Goal: Task Accomplishment & Management: Use online tool/utility

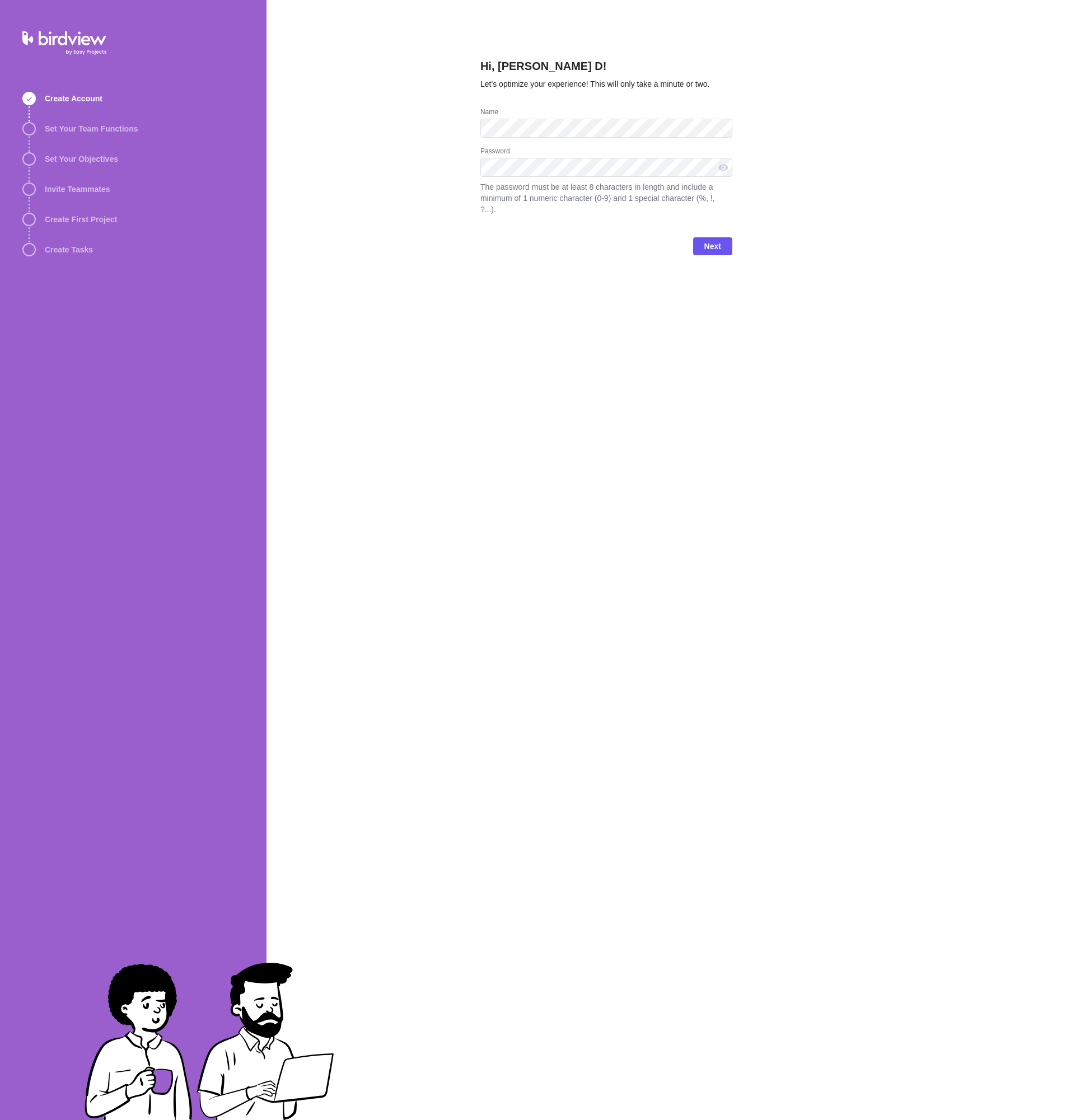
click at [643, 313] on div "Hi, [PERSON_NAME] D! Let’s optimize your experience! This will only take a minu…" at bounding box center [606, 560] width 252 height 1120
click at [422, 170] on div "Hi, [PERSON_NAME] D! Let’s optimize your experience! This will only take a minu…" at bounding box center [666, 560] width 799 height 1120
click at [713, 239] on span "Next" at bounding box center [713, 246] width 17 height 13
click at [725, 164] on div at bounding box center [723, 167] width 18 height 19
click at [724, 165] on div at bounding box center [723, 167] width 18 height 19
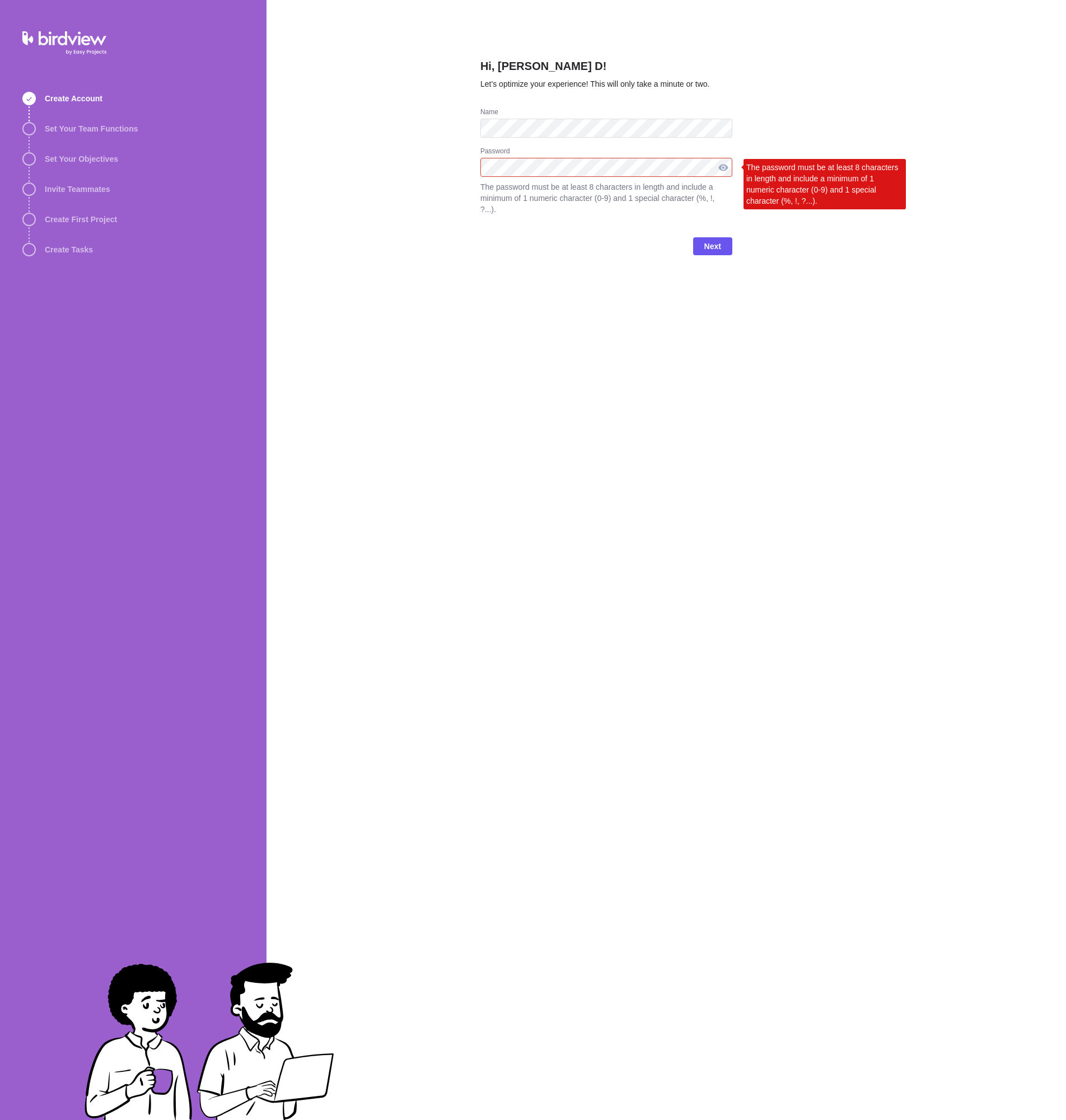
click at [722, 168] on div at bounding box center [723, 167] width 18 height 19
click at [718, 239] on span "Next" at bounding box center [713, 246] width 17 height 13
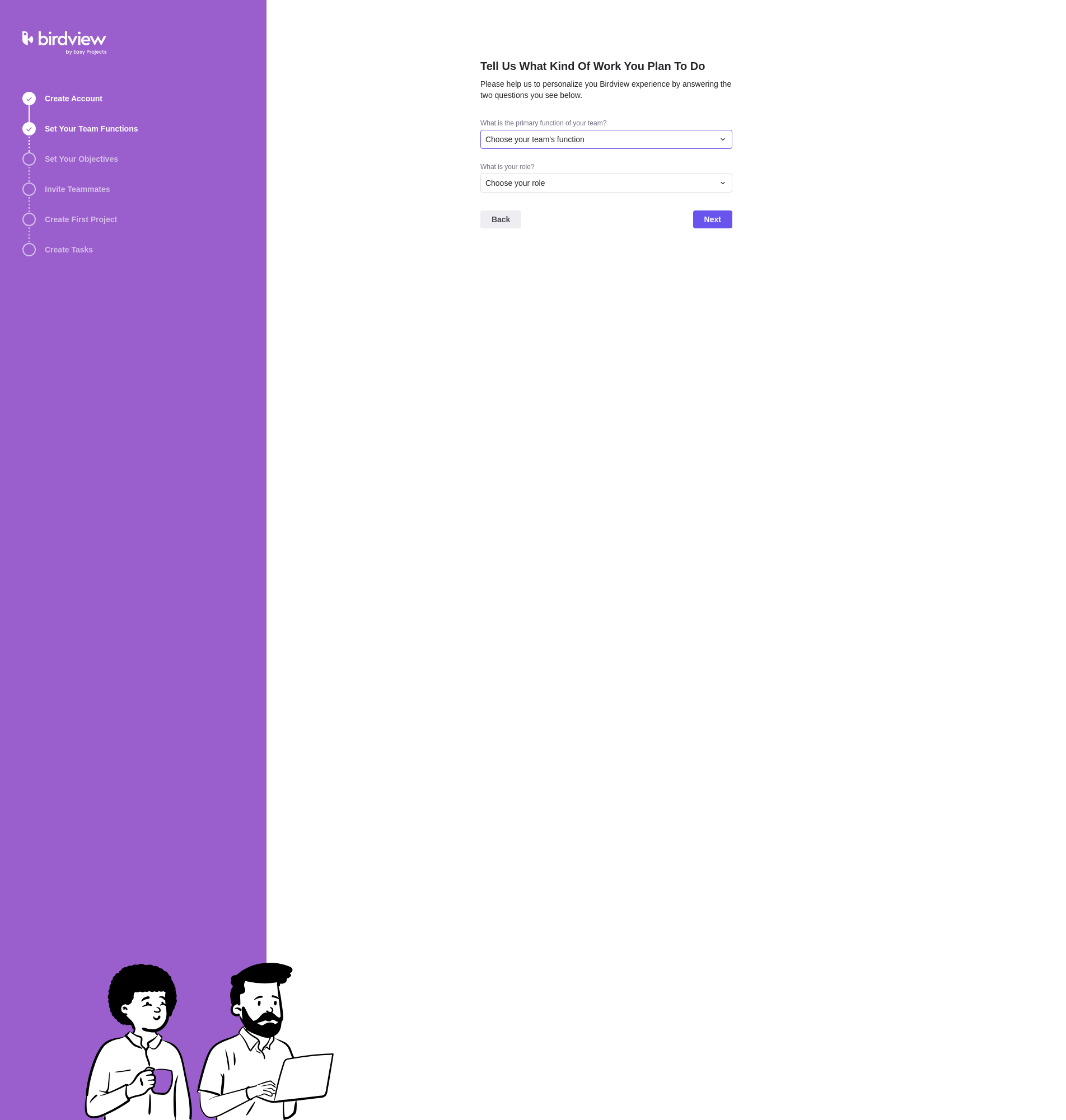
click at [601, 140] on div "Choose your team's function" at bounding box center [599, 140] width 228 height 11
click at [545, 186] on span "Consulting/Professional Services" at bounding box center [547, 186] width 114 height 11
click at [518, 186] on span "Choose your role" at bounding box center [515, 183] width 60 height 11
click at [498, 261] on span "Executive" at bounding box center [507, 266] width 34 height 11
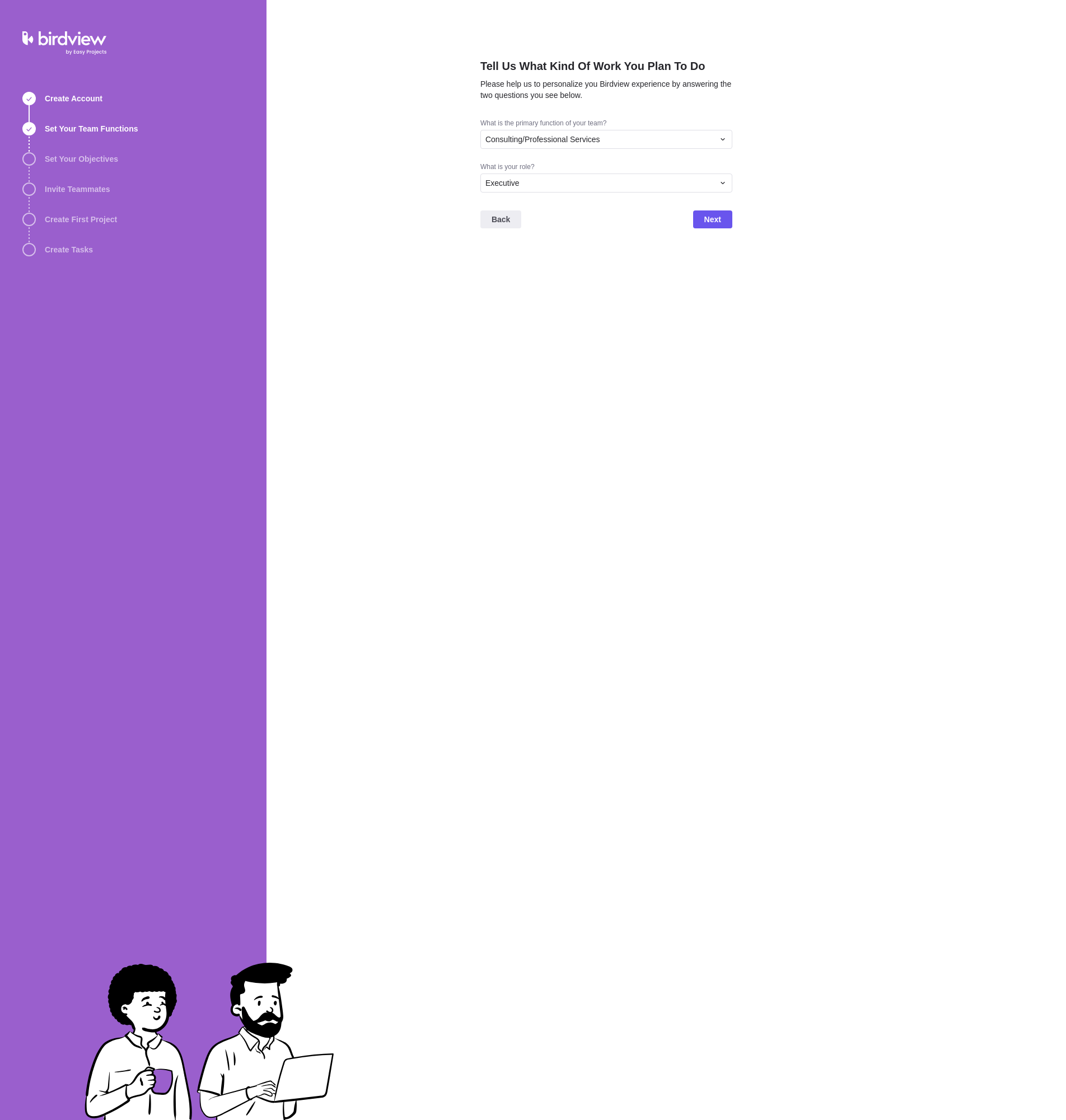
drag, startPoint x: 708, startPoint y: 219, endPoint x: 686, endPoint y: 227, distance: 23.4
click at [707, 219] on span "Next" at bounding box center [713, 219] width 17 height 13
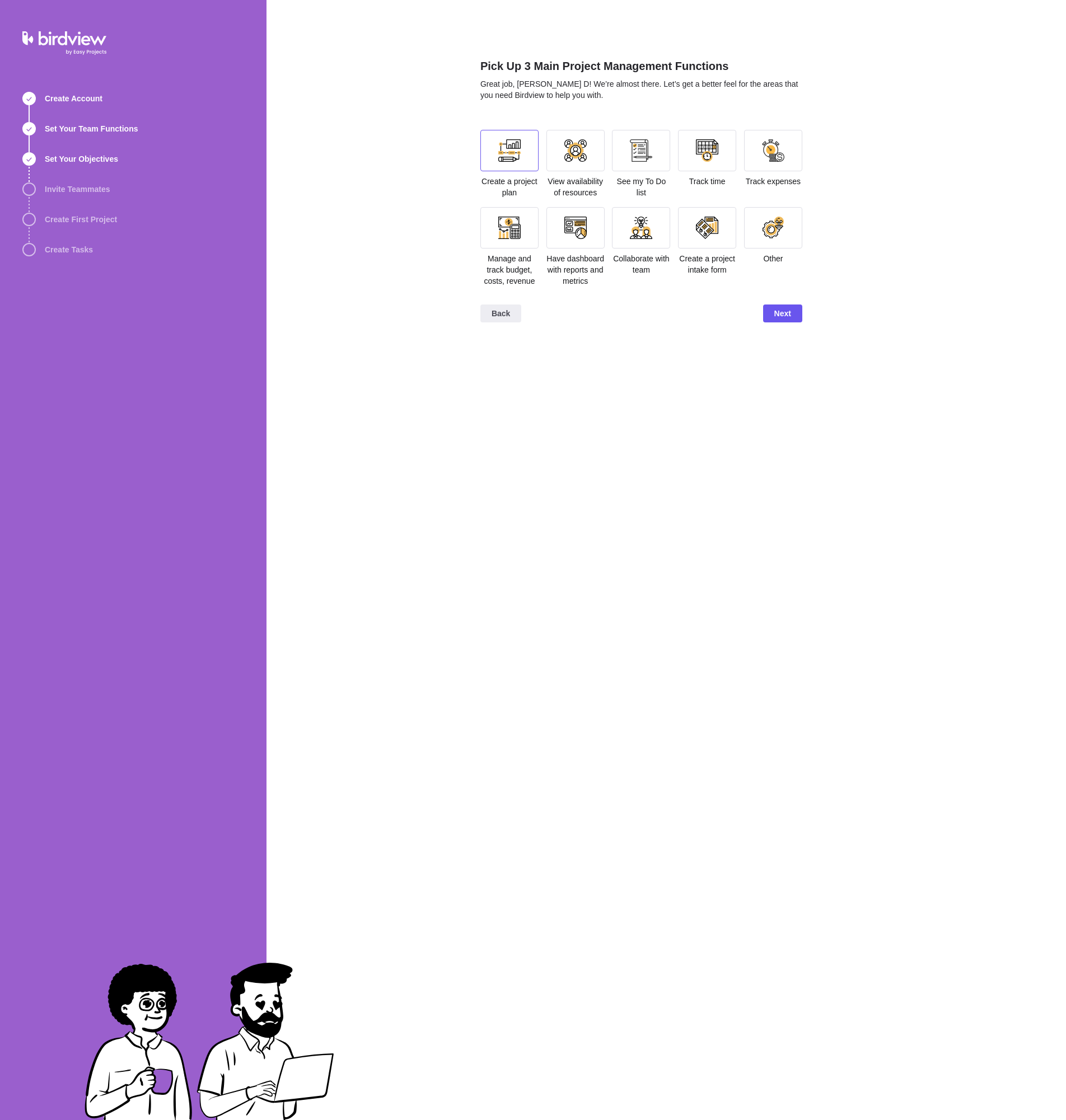
click at [515, 147] on div at bounding box center [510, 151] width 22 height 22
click at [582, 149] on div at bounding box center [575, 151] width 22 height 22
click at [656, 154] on div at bounding box center [640, 150] width 58 height 41
click at [699, 156] on div at bounding box center [707, 151] width 22 height 22
click at [709, 151] on div at bounding box center [707, 151] width 22 height 22
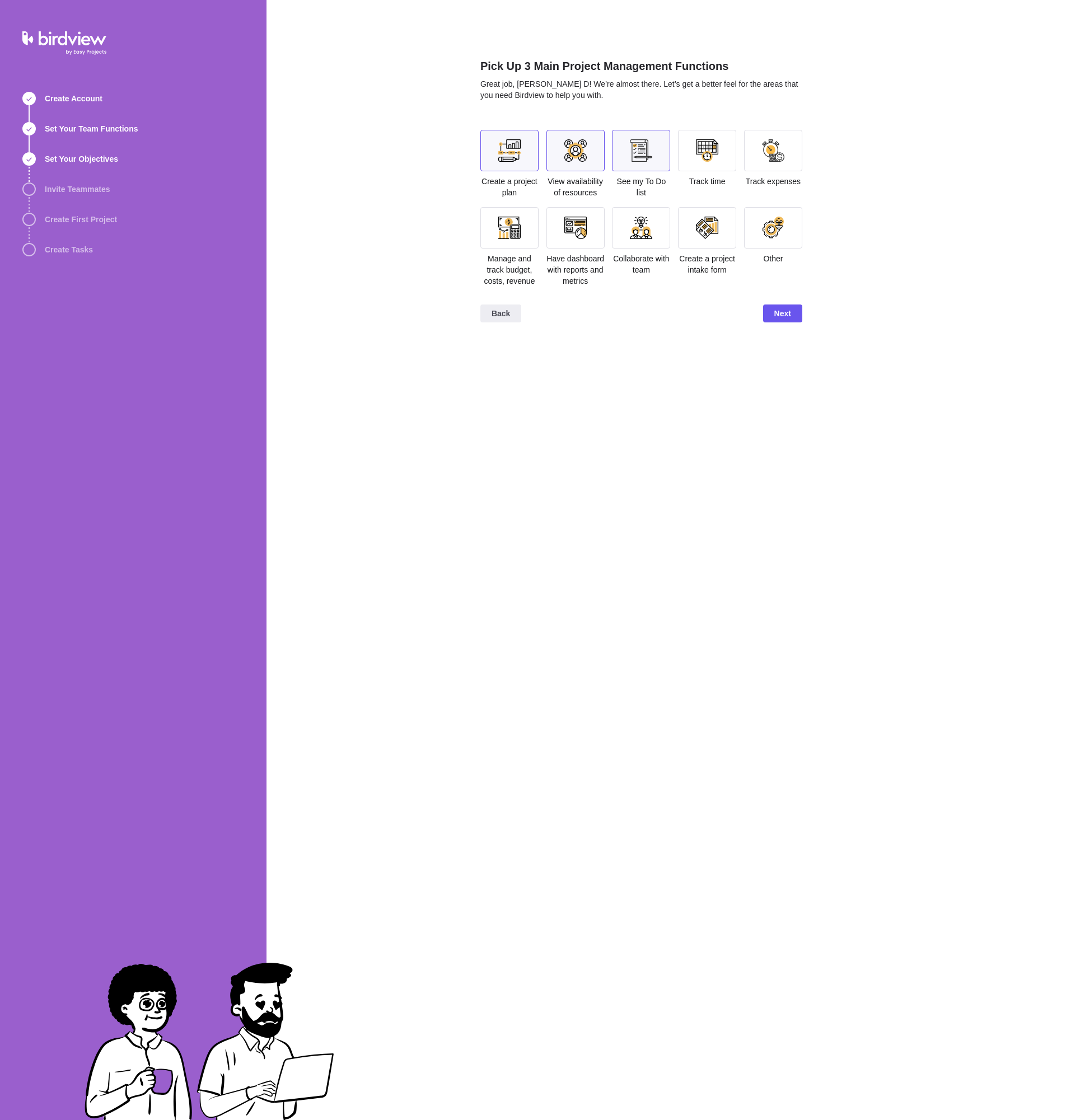
click at [583, 230] on div at bounding box center [575, 227] width 22 height 22
click at [620, 227] on div at bounding box center [640, 227] width 58 height 41
click at [758, 238] on div at bounding box center [773, 227] width 58 height 41
click at [791, 311] on span "Next" at bounding box center [783, 313] width 39 height 18
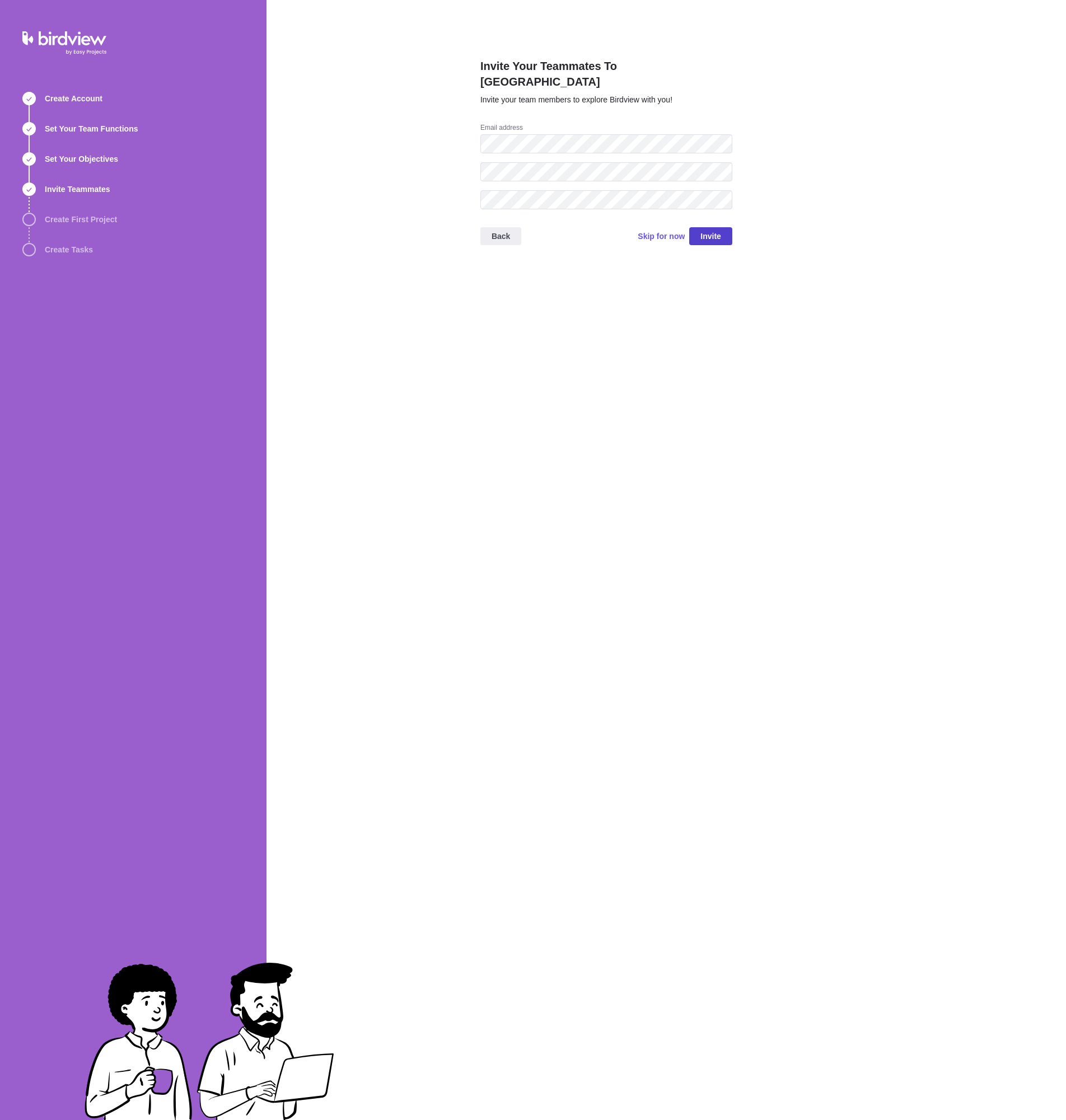
click at [713, 230] on span "Invite" at bounding box center [711, 236] width 21 height 13
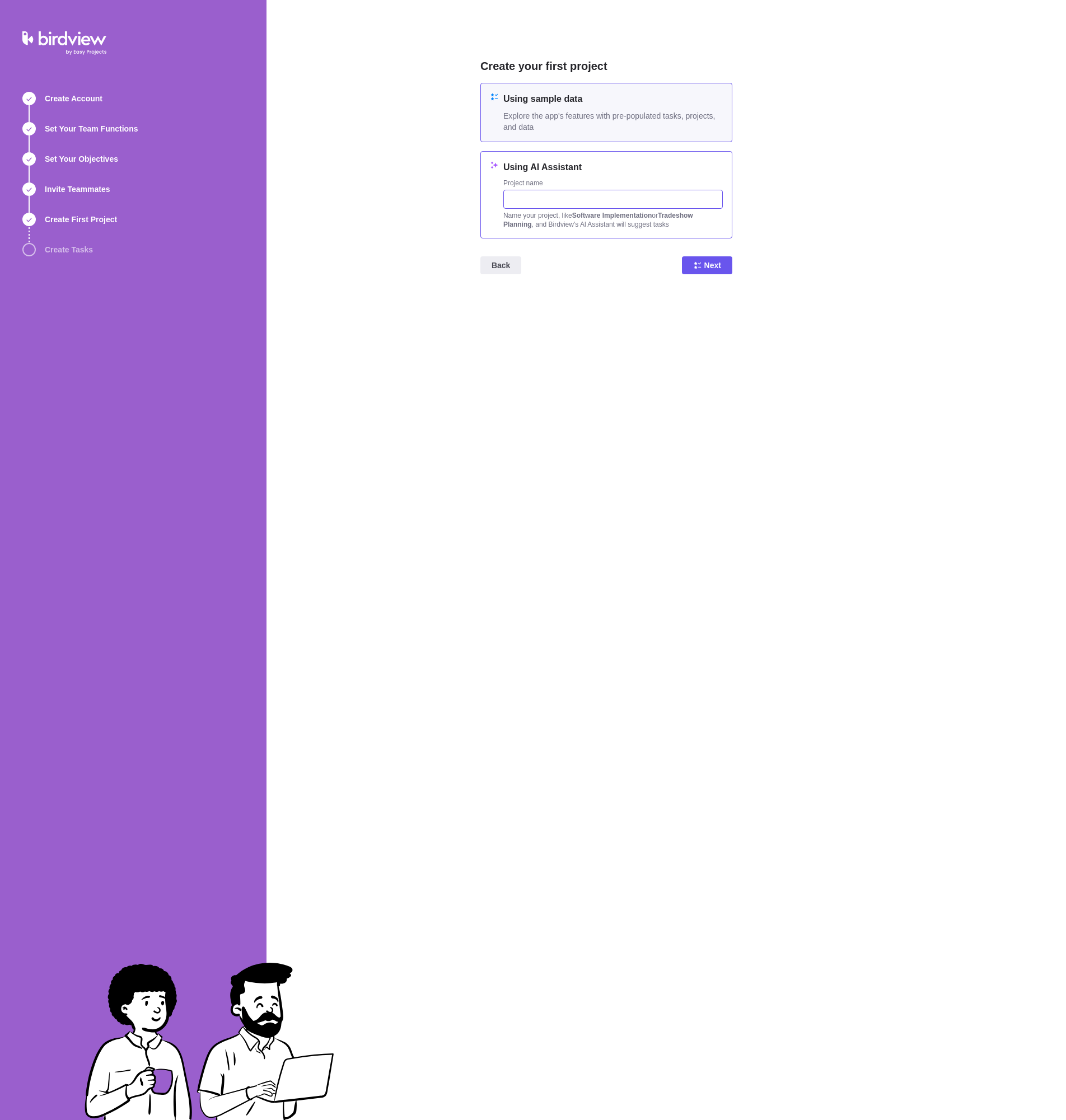
click at [544, 199] on input "text" at bounding box center [613, 199] width 219 height 19
type input "NTR - year end"
click at [702, 262] on icon at bounding box center [697, 265] width 9 height 9
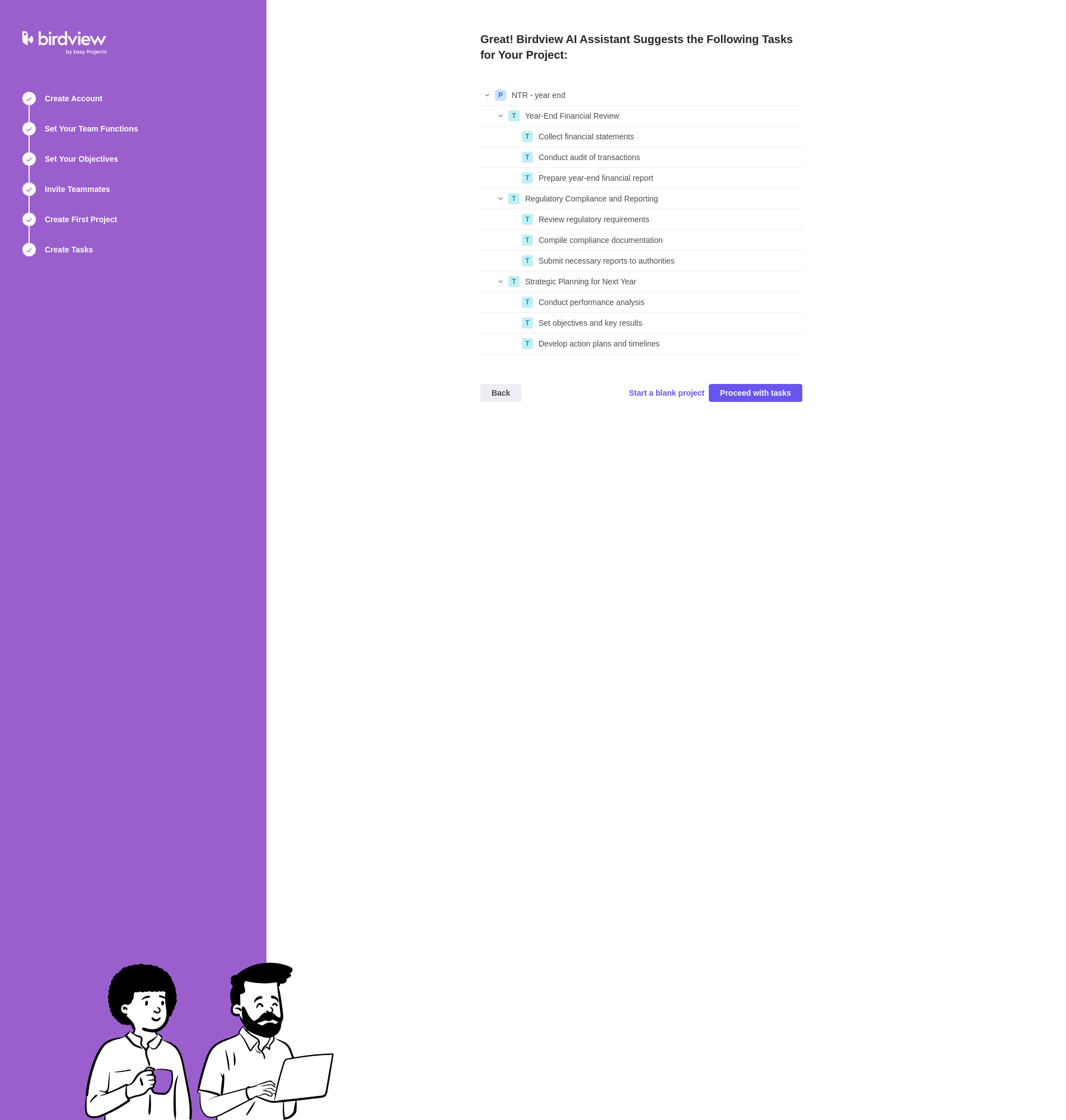
scroll to position [261, 313]
click at [514, 114] on div "T" at bounding box center [514, 116] width 11 height 11
click at [514, 115] on div "T" at bounding box center [514, 116] width 11 height 11
click at [524, 135] on div "T" at bounding box center [527, 137] width 11 height 11
click at [508, 389] on span "Back" at bounding box center [501, 393] width 41 height 18
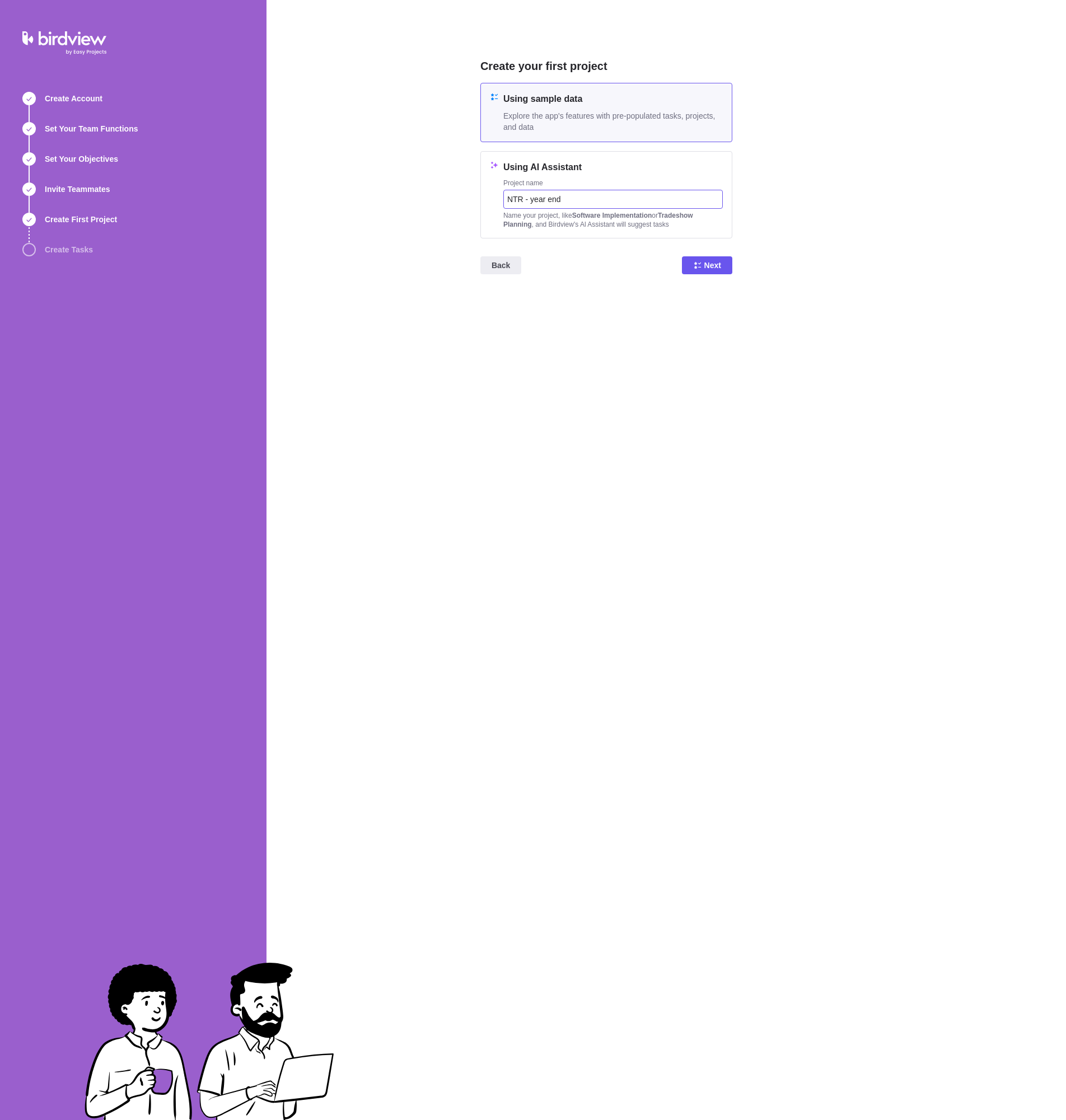
drag, startPoint x: 459, startPoint y: 185, endPoint x: 432, endPoint y: 182, distance: 27.2
click at [432, 182] on div "Create your first project Using sample data Explore the app's features with pre…" at bounding box center [666, 560] width 799 height 1120
type input "Prepare NTR year end for client (compile Financial Statements and prepare Tax r…"
click at [719, 269] on span "Next" at bounding box center [713, 264] width 17 height 13
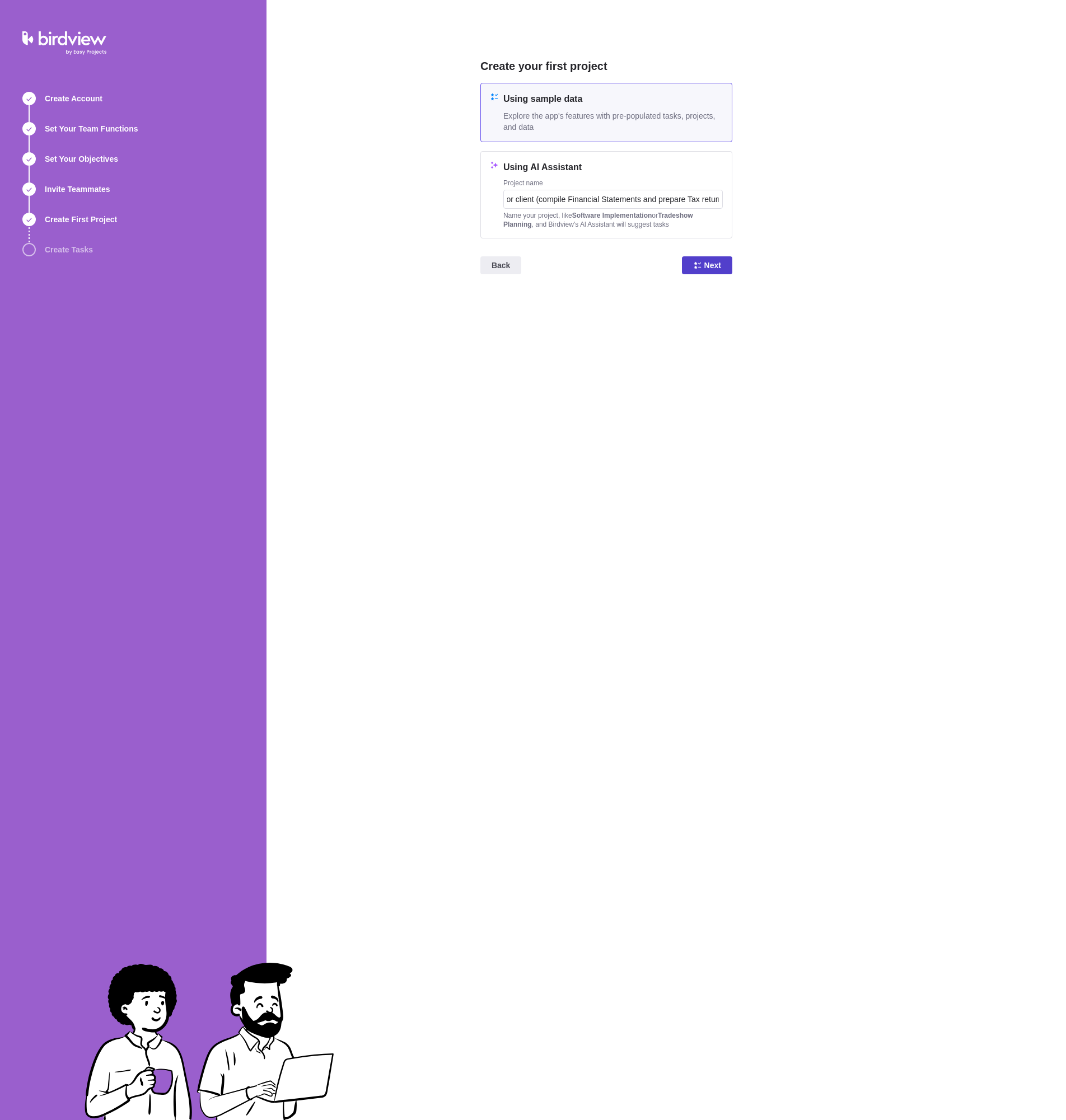
scroll to position [0, 0]
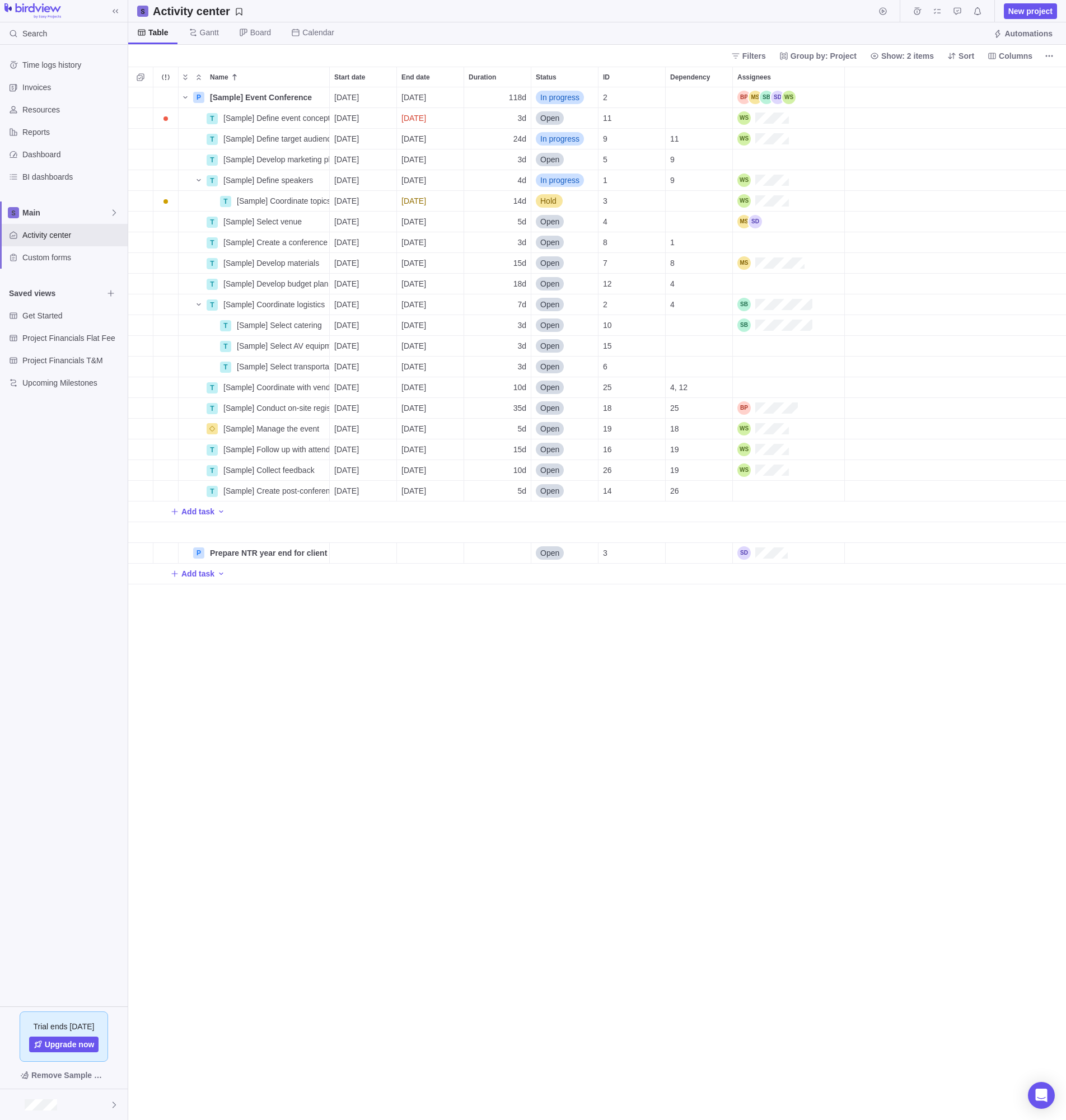
scroll to position [1024, 929]
click at [184, 95] on icon "Name" at bounding box center [185, 97] width 9 height 9
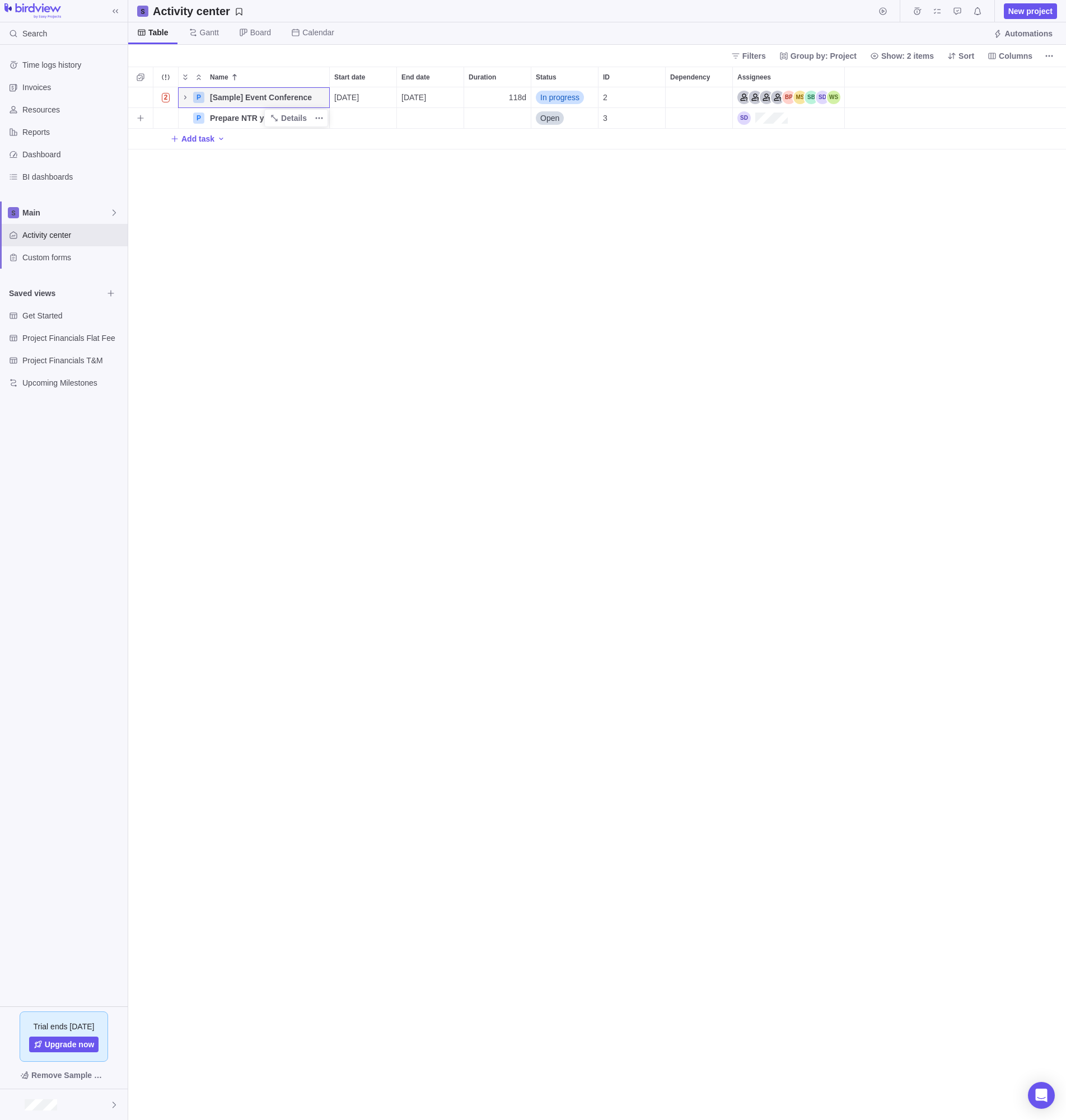
click at [222, 117] on span "Prepare NTR year end for client (compile Financial Statements and prepare Tax r…" at bounding box center [269, 118] width 119 height 11
click at [324, 180] on div "Name Start date End date Duration Status ID Dependency Assignees 2 P [Sample] E…" at bounding box center [597, 592] width 938 height 1053
click at [253, 116] on span "Prepare NTR year end for client (compile Financial Statements and prepare Tax r…" at bounding box center [269, 118] width 119 height 11
click at [332, 154] on div "Name Start date End date Duration Status ID Dependency Assignees 2 P [Sample] E…" at bounding box center [597, 592] width 938 height 1053
click at [298, 118] on span "Details" at bounding box center [294, 118] width 26 height 11
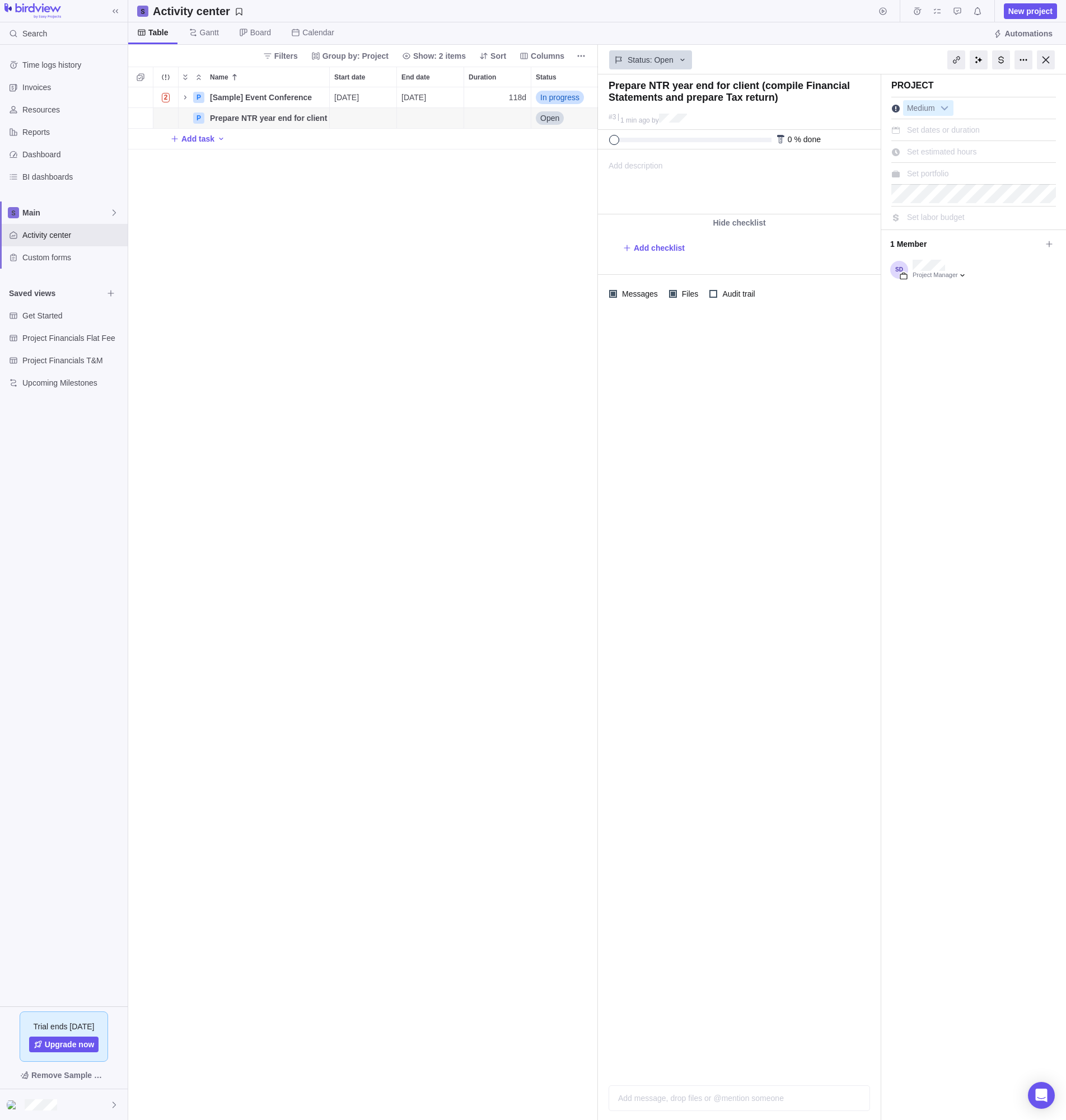
click at [631, 163] on span "Add description" at bounding box center [630, 181] width 64 height 64
click at [922, 128] on span "Set dates or duration" at bounding box center [943, 130] width 73 height 9
click at [932, 371] on div "Prepare NTR year end for client (compile Financial Statements and prepare Tax r…" at bounding box center [831, 597] width 468 height 1045
click at [1021, 34] on span "Automations" at bounding box center [1028, 33] width 48 height 11
click at [185, 98] on icon "Name" at bounding box center [185, 97] width 9 height 9
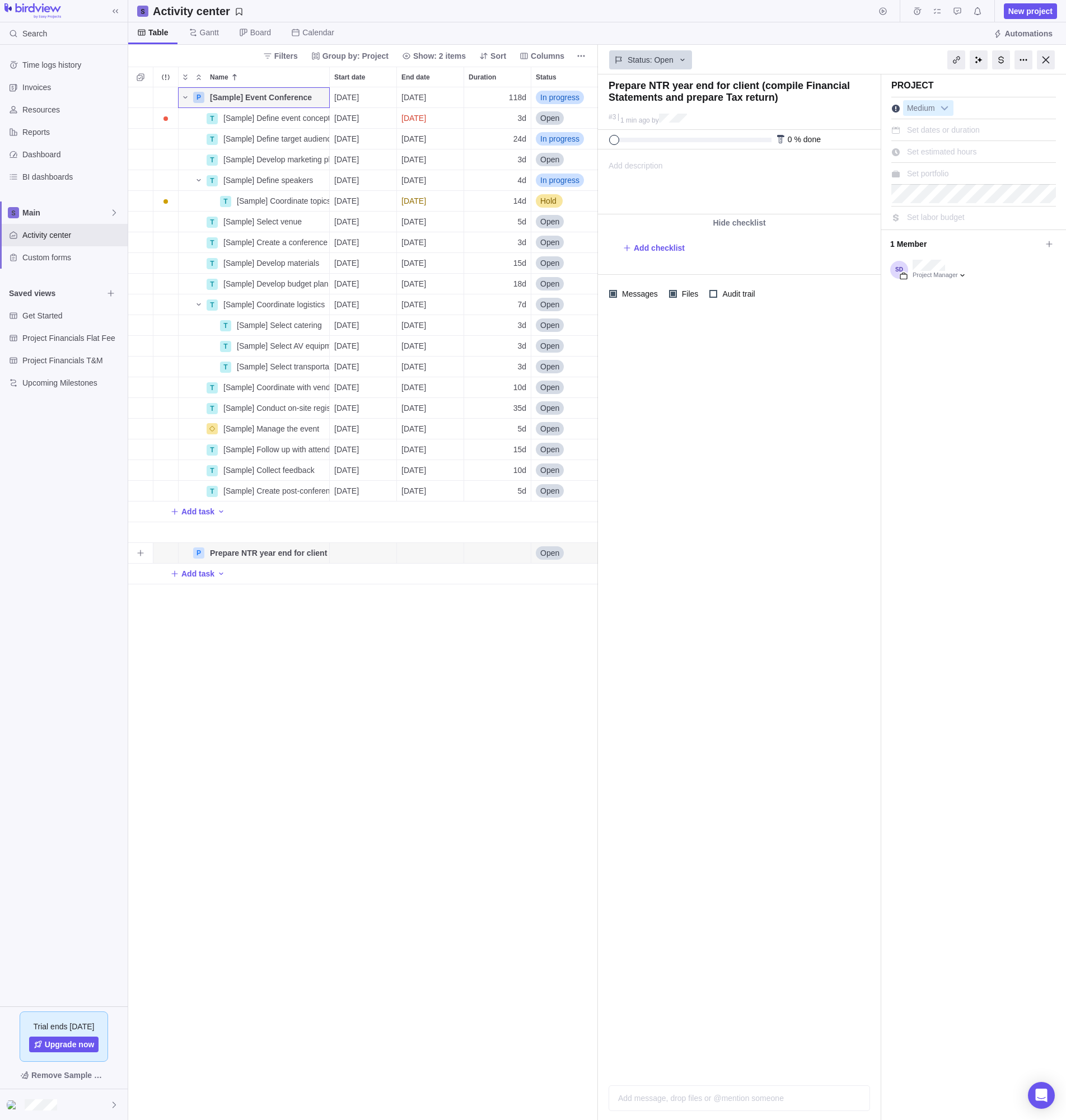
click at [558, 553] on span "Open" at bounding box center [549, 553] width 19 height 11
click at [354, 652] on div "P [Sample] Event Conference Details 07/28/2025 01/07/2026 118d In progress 2 T …" at bounding box center [363, 603] width 470 height 1032
click at [319, 552] on icon "More actions" at bounding box center [319, 553] width 9 height 9
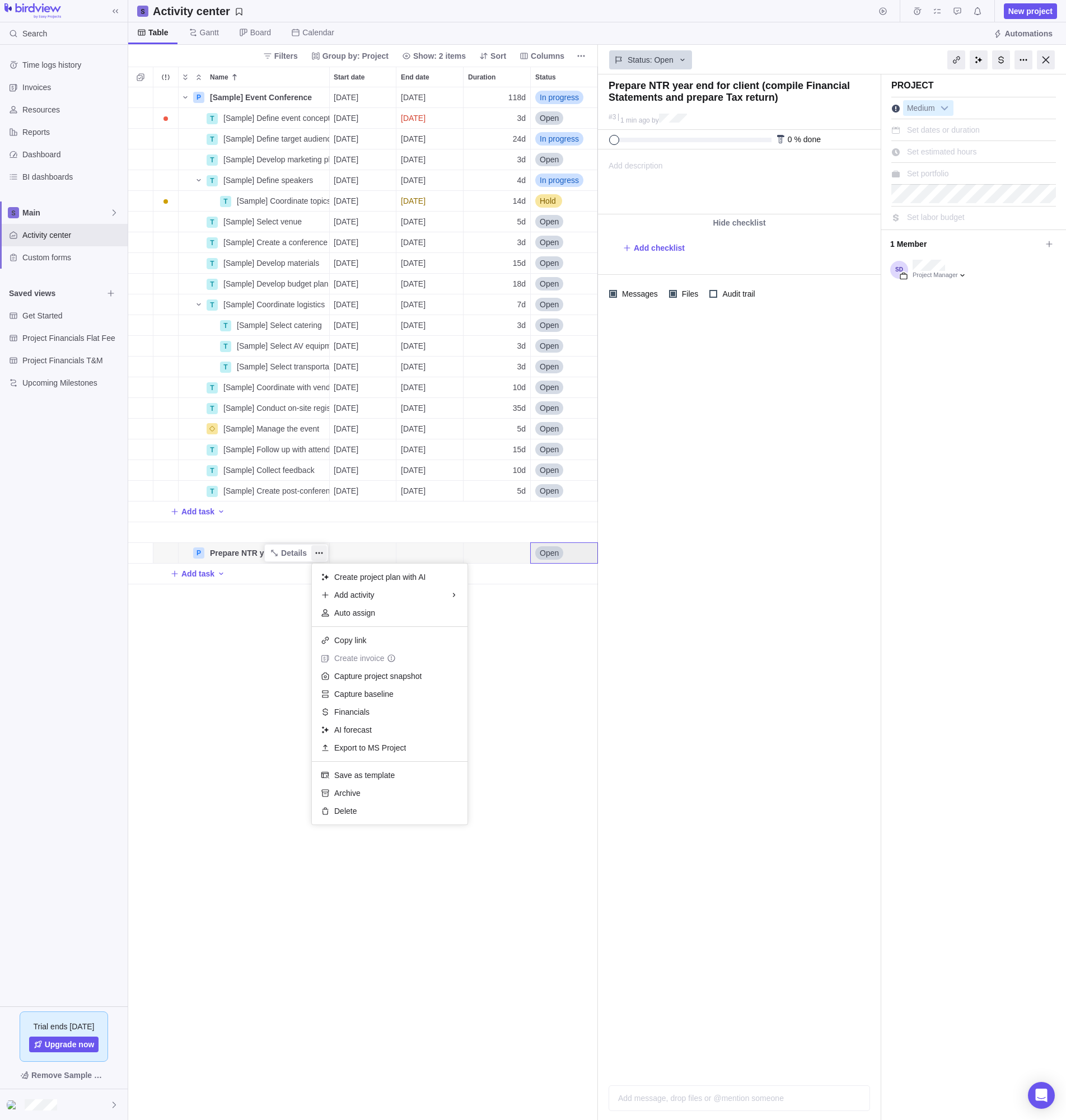
click at [216, 711] on div "P [Sample] Event Conference Details 07/28/2025 01/07/2026 118d In progress 2 T …" at bounding box center [363, 603] width 470 height 1032
click at [205, 574] on span "Add task" at bounding box center [198, 574] width 33 height 11
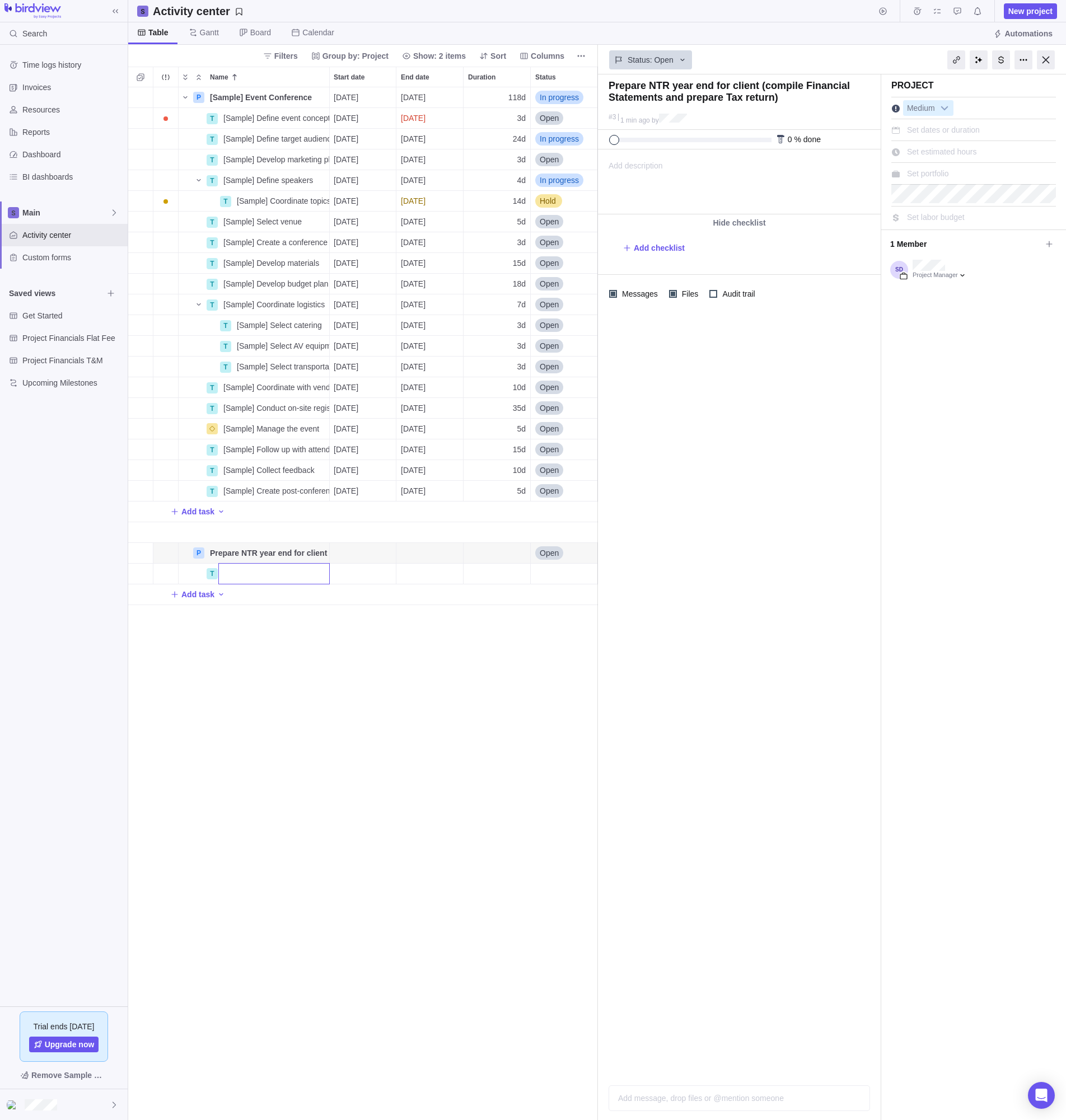
scroll to position [0, 0]
type input "Obtain information from client"
drag, startPoint x: 242, startPoint y: 688, endPoint x: 293, endPoint y: 698, distance: 52.0
click at [290, 694] on div "P [Sample] Event Conference Details 07/28/2025 01/07/2026 118d In progress 2 T …" at bounding box center [363, 603] width 470 height 1032
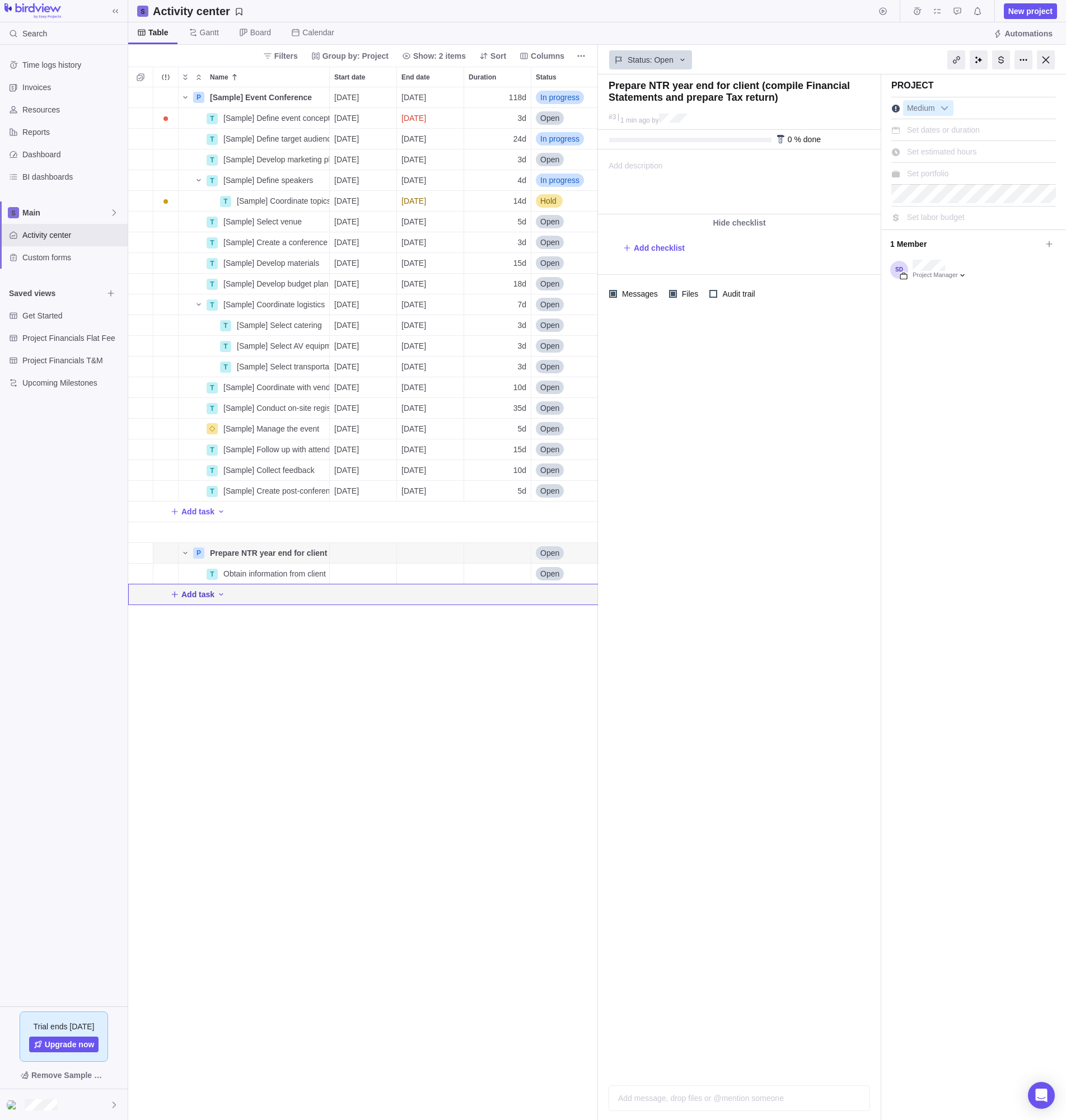
click at [207, 595] on span "Add task" at bounding box center [198, 595] width 33 height 11
type input "Start preparing file in CW"
click at [268, 621] on div "P [Sample] Event Conference Details 07/28/2025 01/07/2026 118d In progress 2 T …" at bounding box center [363, 603] width 470 height 1032
click at [212, 614] on span "Add task" at bounding box center [198, 615] width 33 height 11
type input "Review file"
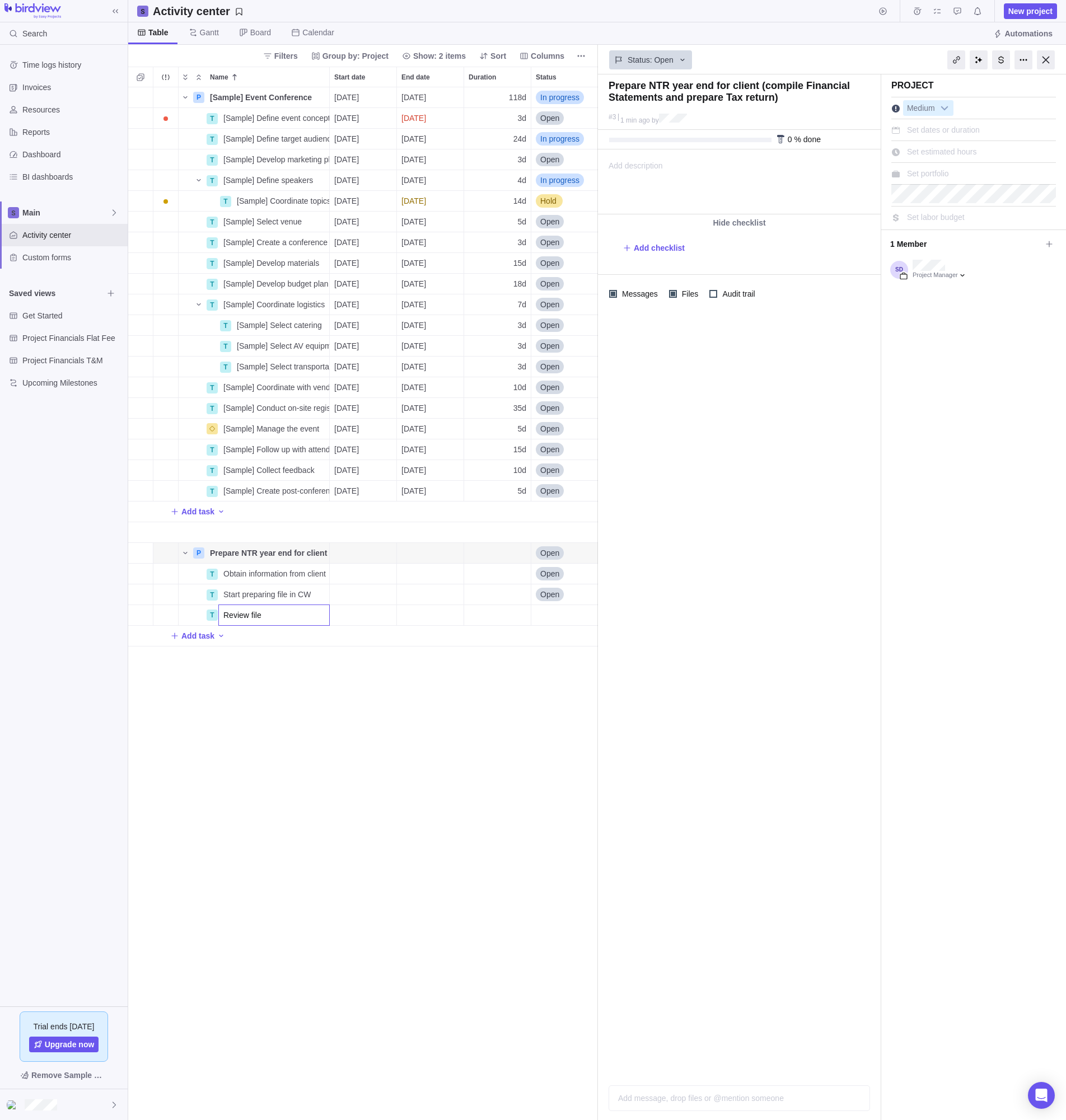
click at [309, 687] on div "P [Sample] Event Conference Details 07/28/2025 01/07/2026 118d In progress 2 T …" at bounding box center [363, 603] width 470 height 1032
click at [209, 634] on span "Add task" at bounding box center [198, 636] width 33 height 11
type input "B"
type input "Finalize and bill"
click at [204, 657] on div "P [Sample] Event Conference Details 07/28/2025 01/07/2026 118d In progress 2 T …" at bounding box center [363, 603] width 470 height 1032
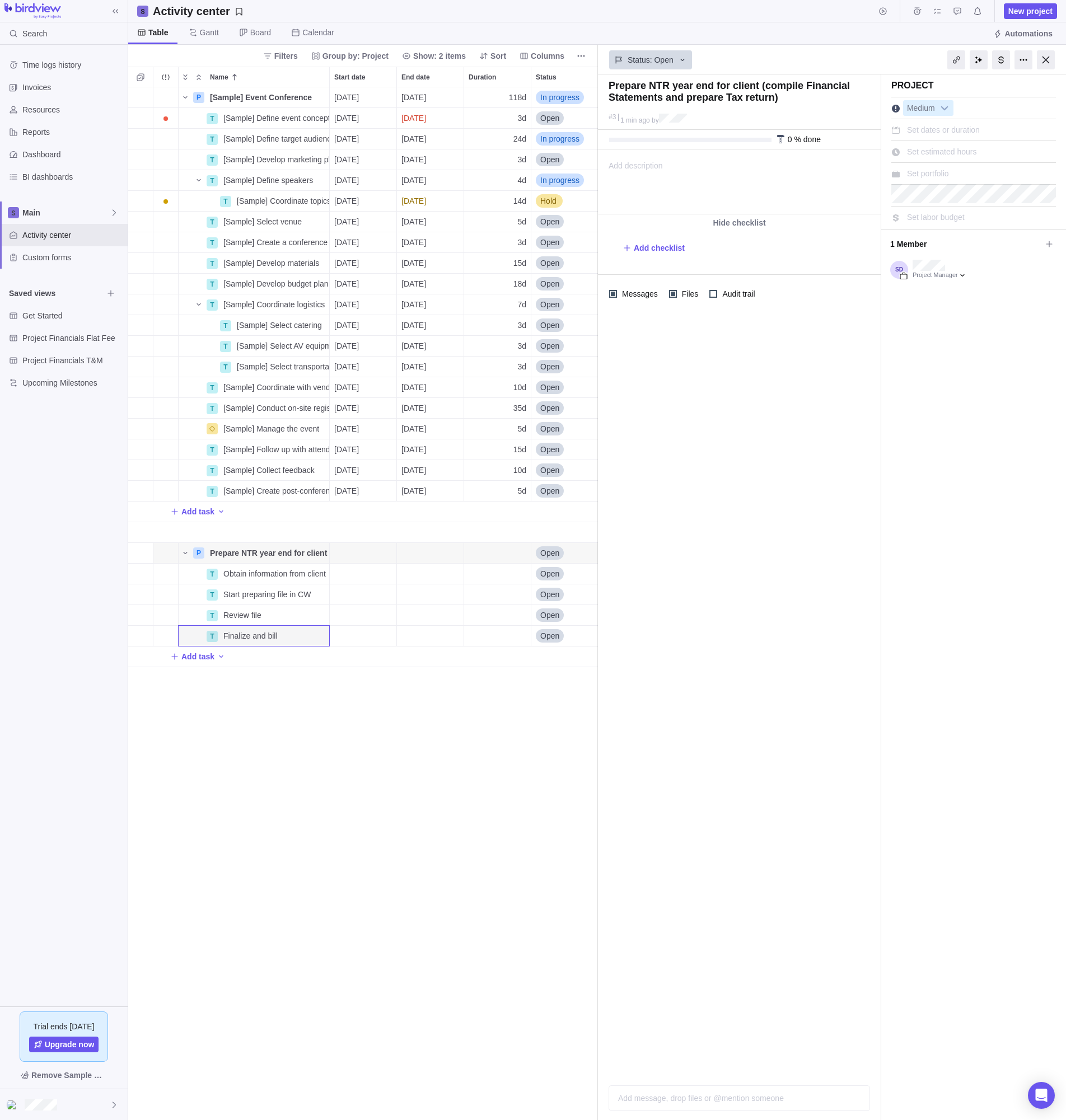
click at [204, 657] on span "Add task" at bounding box center [198, 657] width 33 height 11
type input "S"
type input "Send year end docs to client"
click at [433, 784] on div "P [Sample] Event Conference Details 07/28/2025 01/07/2026 118d In progress 2 T …" at bounding box center [363, 603] width 470 height 1032
click at [546, 574] on span "Open" at bounding box center [549, 574] width 19 height 11
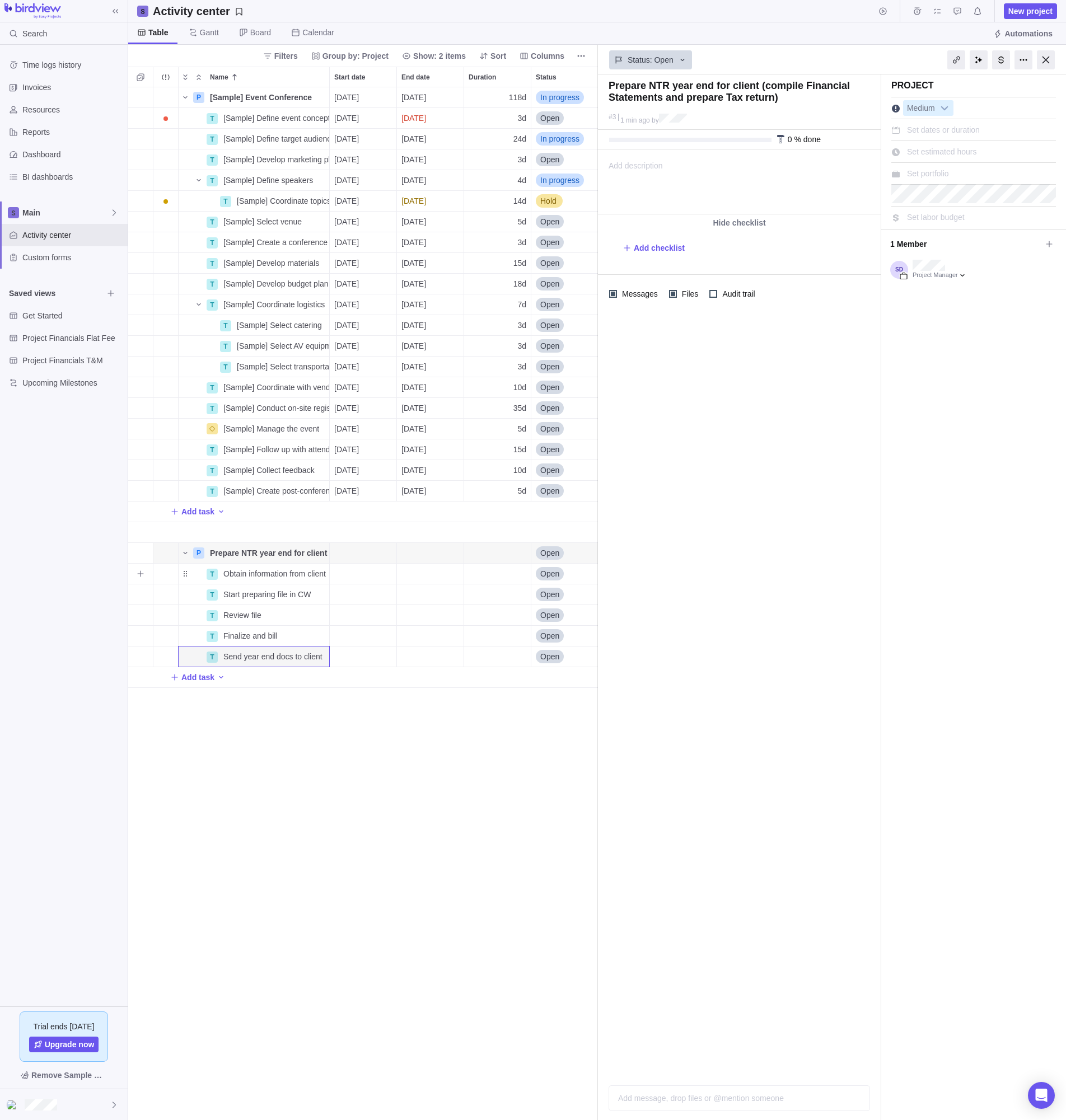
scroll to position [0, 1]
click at [519, 730] on div "P [Sample] Event Conference Details 07/28/2025 01/07/2026 118d In progress 2 T …" at bounding box center [363, 603] width 470 height 1032
click at [295, 595] on span "Details" at bounding box center [294, 595] width 26 height 11
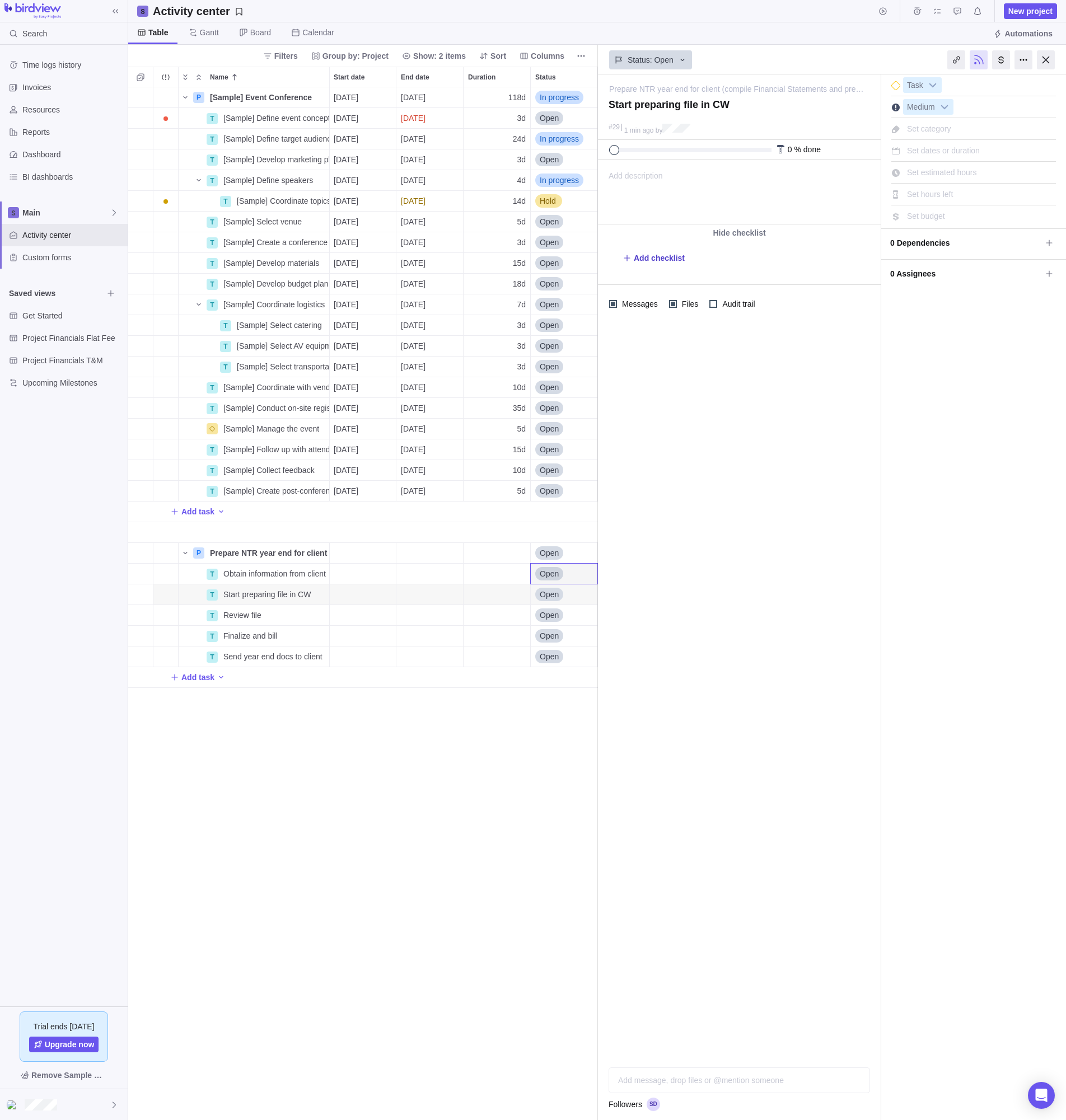
click at [660, 258] on span "Add checklist" at bounding box center [659, 258] width 51 height 11
click at [478, 807] on div "P [Sample] Event Conference Details 07/28/2025 01/07/2026 118d In progress 2 T …" at bounding box center [363, 603] width 470 height 1032
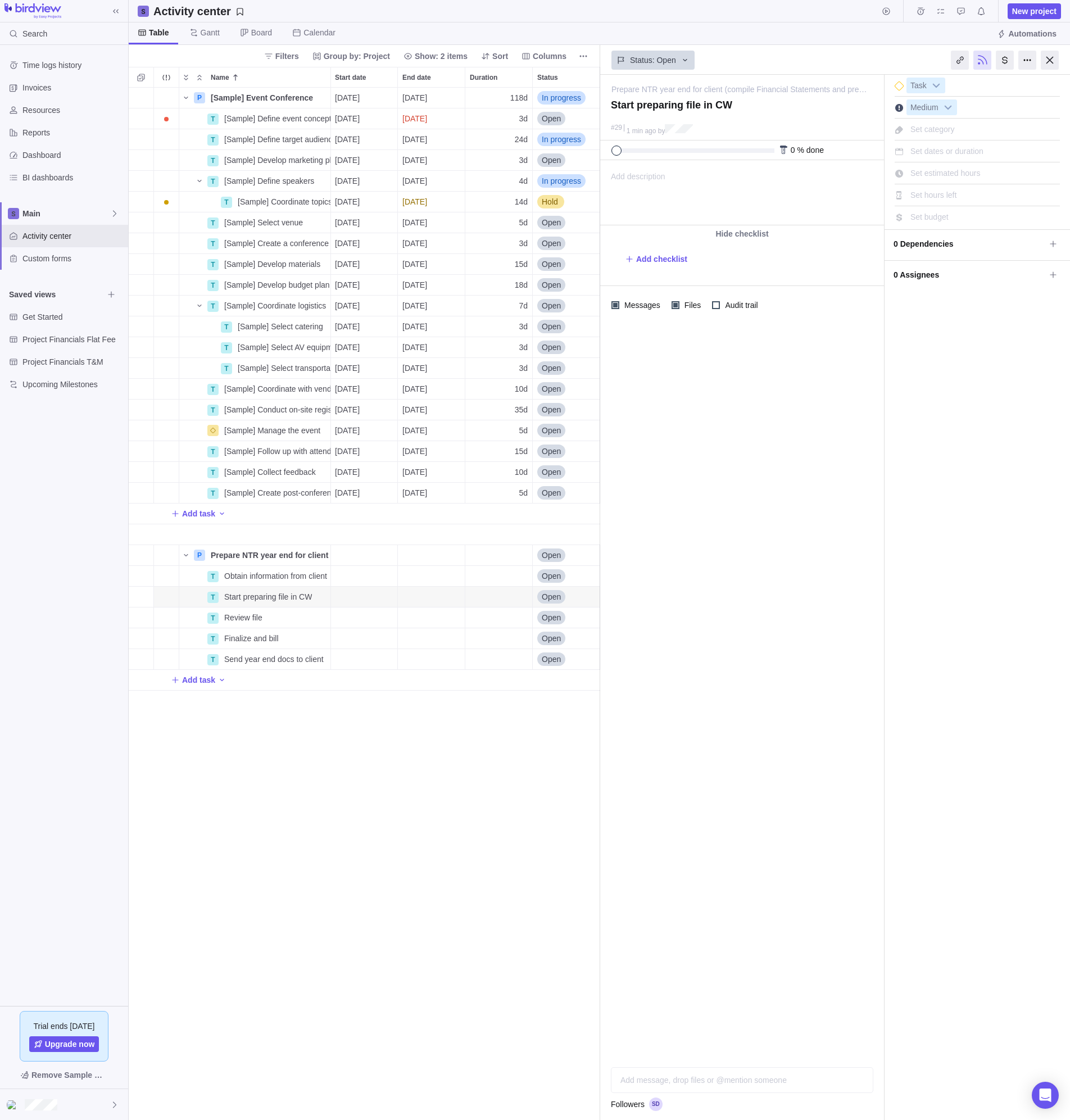
scroll to position [1024, 463]
click at [210, 33] on span "Gantt" at bounding box center [210, 32] width 19 height 11
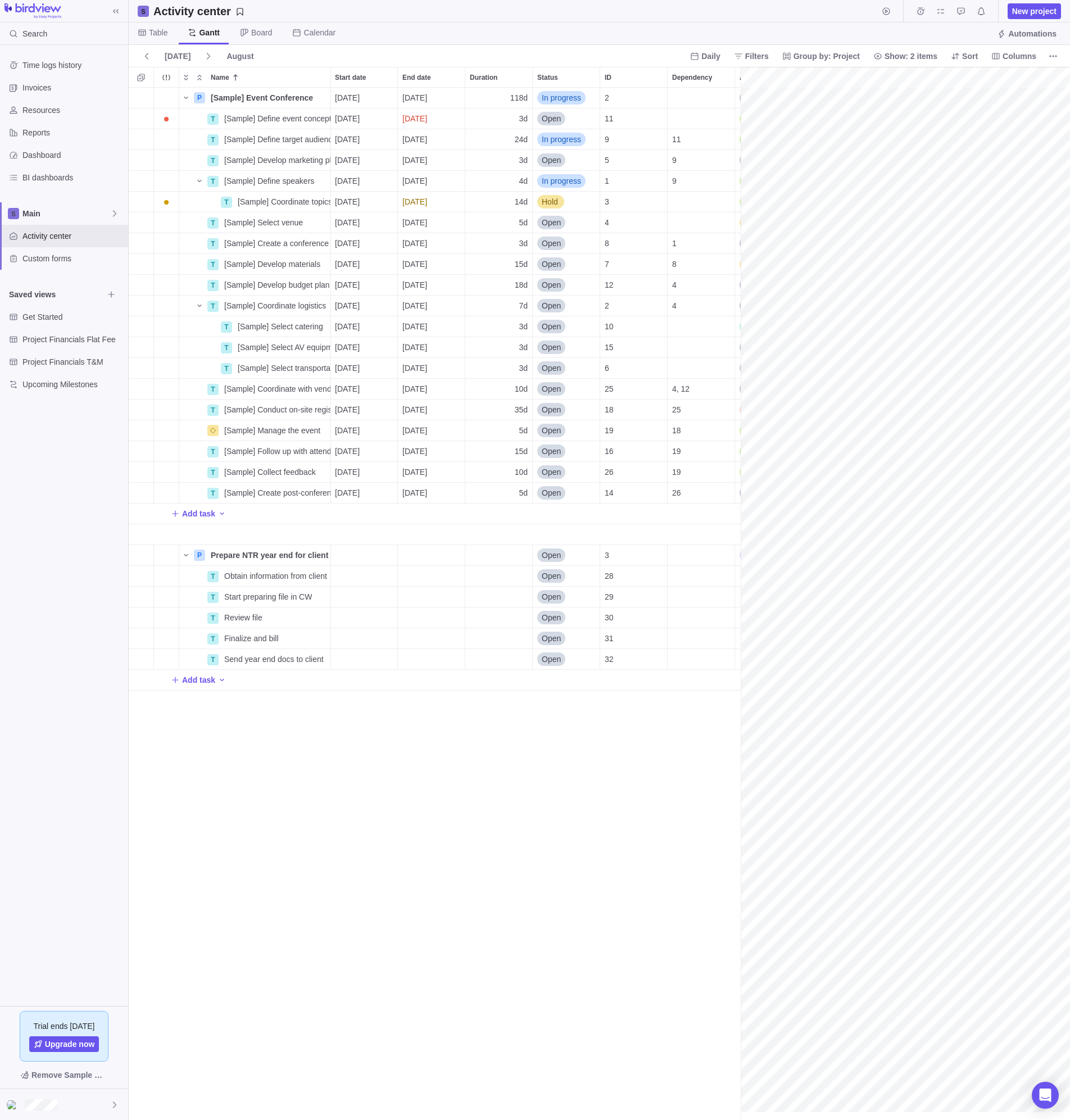
scroll to position [0, 1493]
click at [263, 32] on span "Board" at bounding box center [261, 32] width 21 height 11
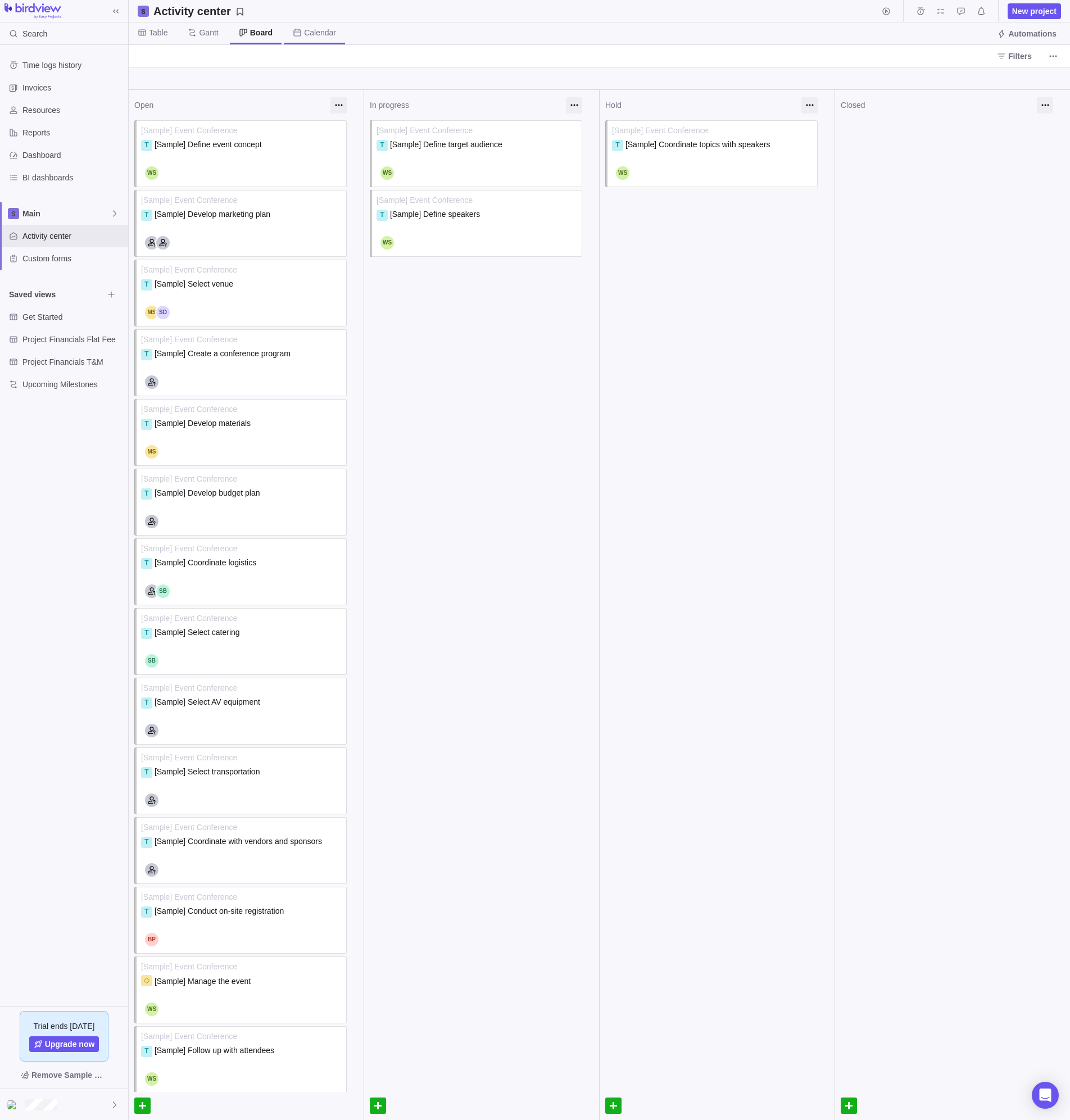
click at [317, 32] on span "Calendar" at bounding box center [320, 32] width 32 height 11
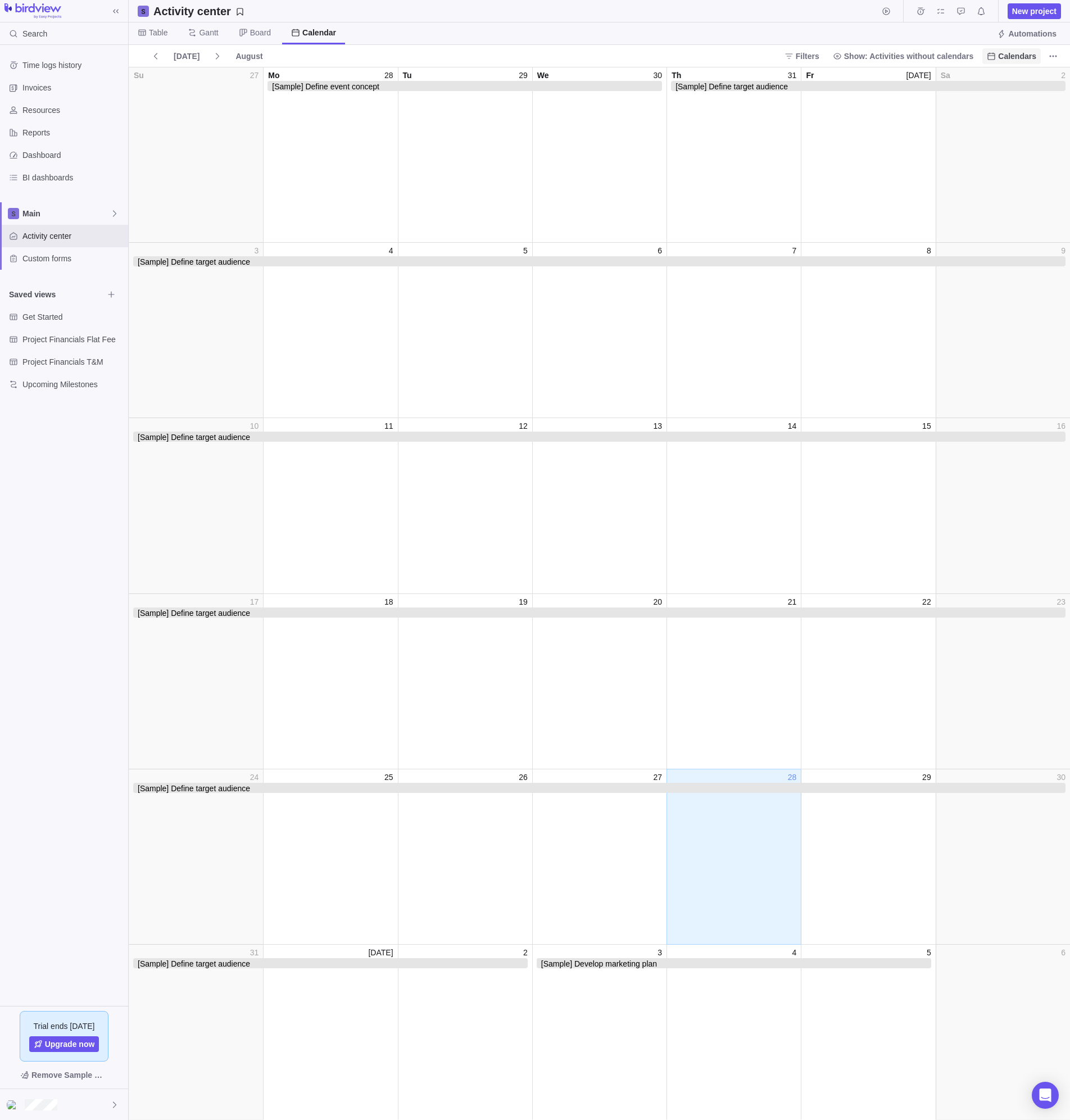
click at [1031, 57] on span "Calendars" at bounding box center [1017, 56] width 39 height 11
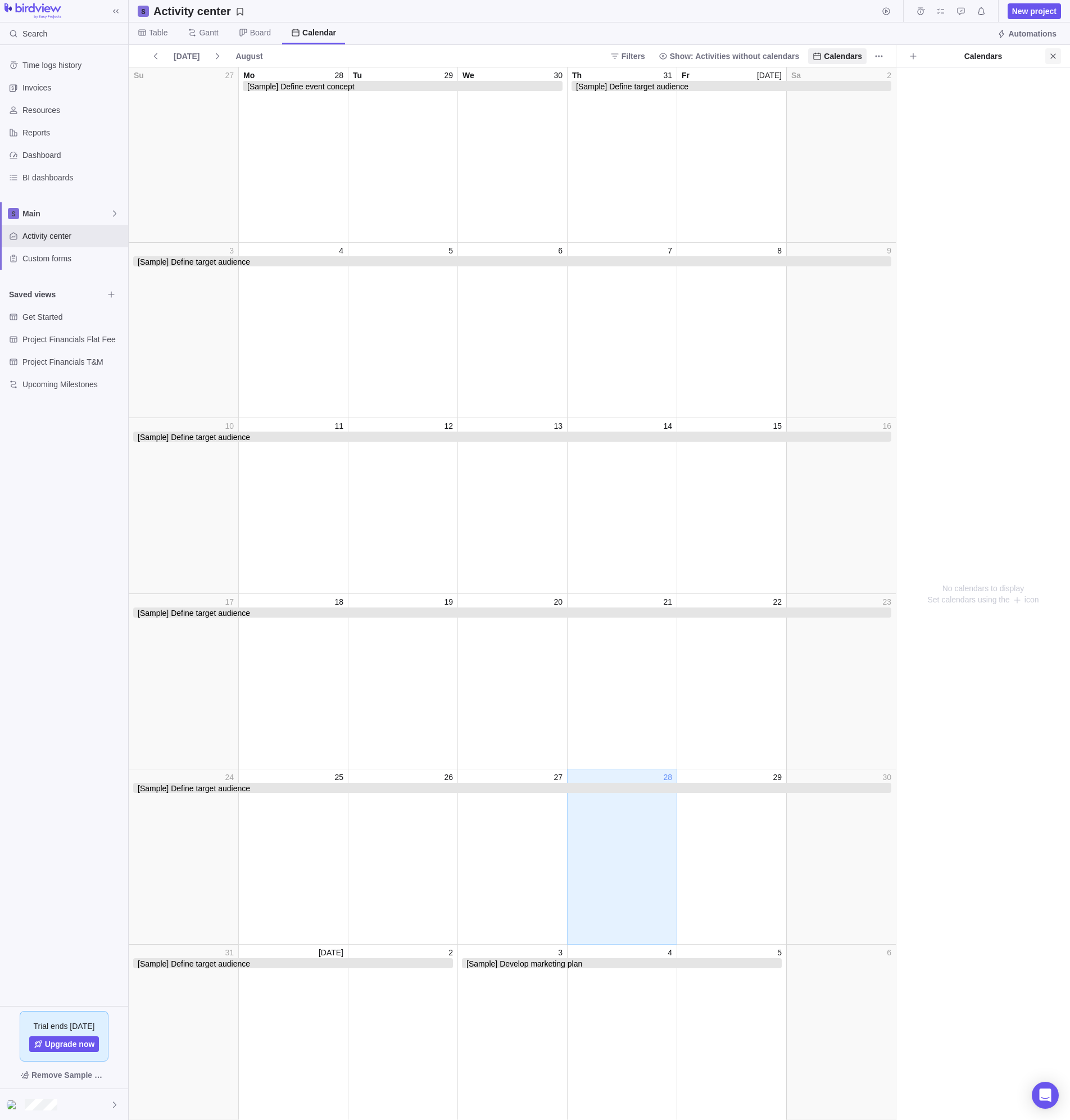
click at [1053, 53] on icon "Close" at bounding box center [1052, 56] width 9 height 9
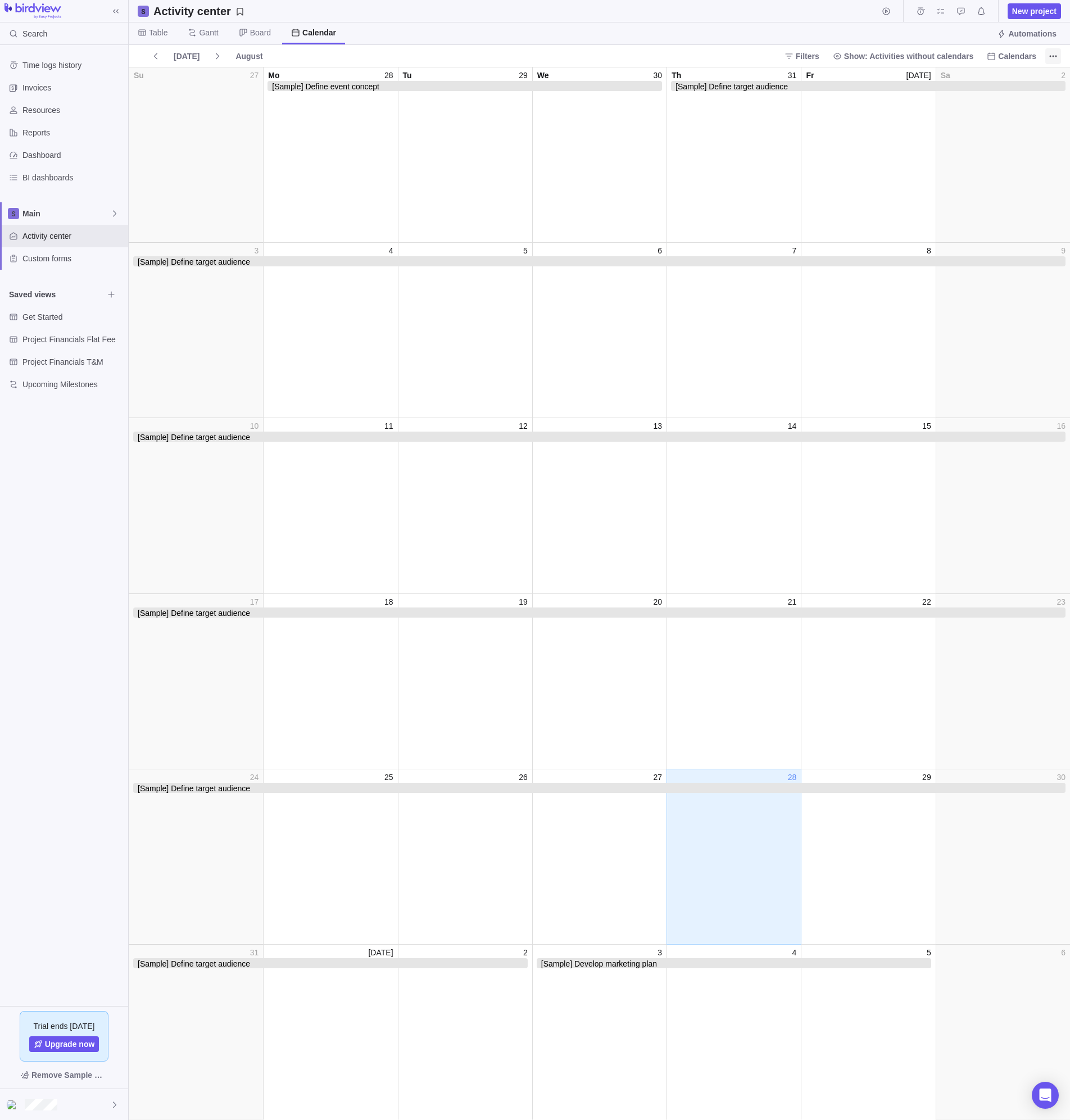
click at [1051, 55] on icon "More actions" at bounding box center [1052, 56] width 9 height 9
click at [689, 47] on body "Search Time logs history Invoices Resources Reports Dashboard BI dashboards Mai…" at bounding box center [535, 560] width 1070 height 1120
click at [949, 53] on span "Show: Activities without calendars" at bounding box center [908, 56] width 130 height 11
click at [733, 42] on body "Search Time logs history Invoices Resources Reports Dashboard BI dashboards Mai…" at bounding box center [535, 560] width 1070 height 1120
click at [163, 29] on span "Table" at bounding box center [158, 32] width 18 height 11
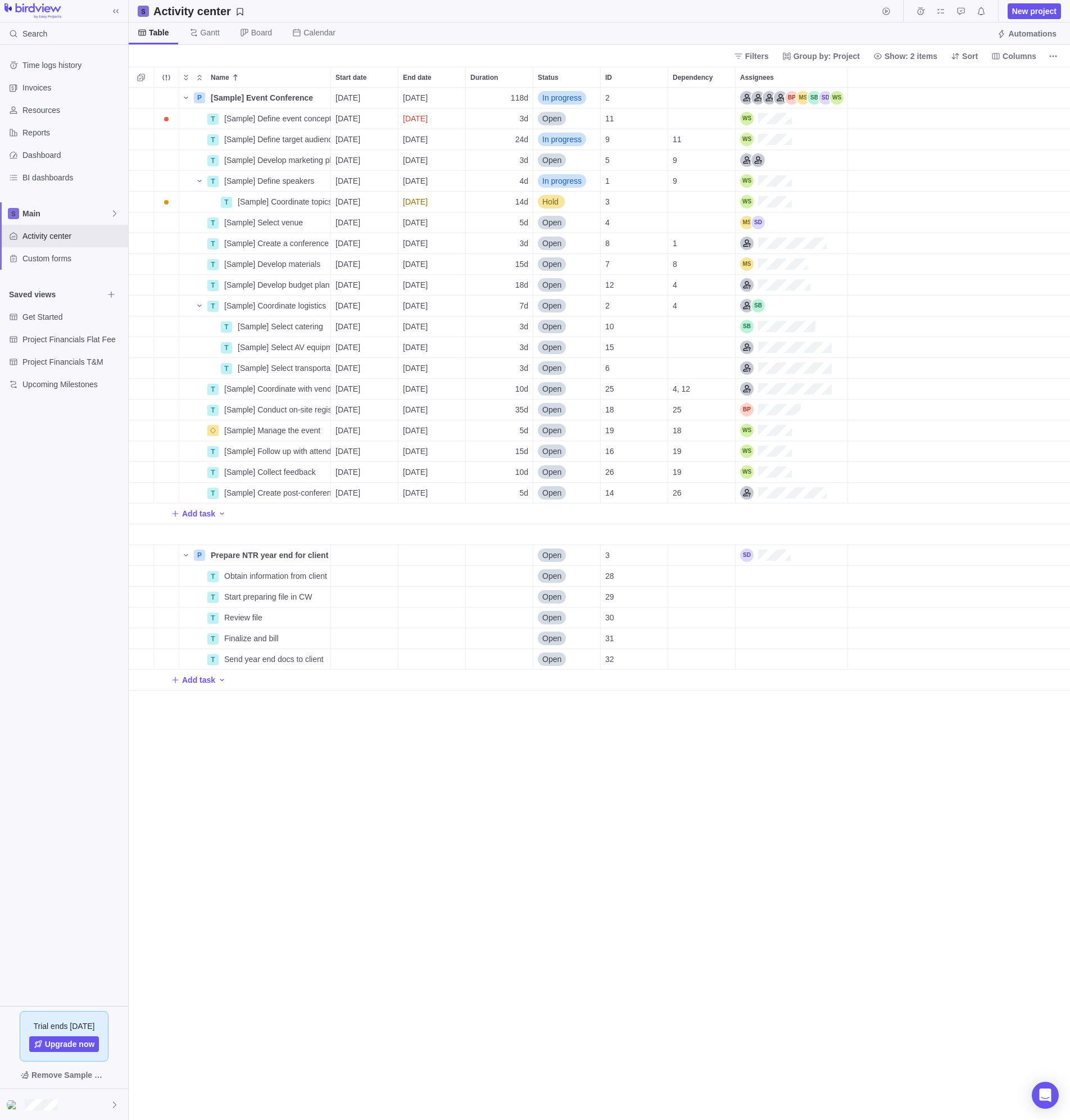
scroll to position [1024, 933]
click at [14, 177] on icon "BI dashboards" at bounding box center [13, 177] width 7 height 5
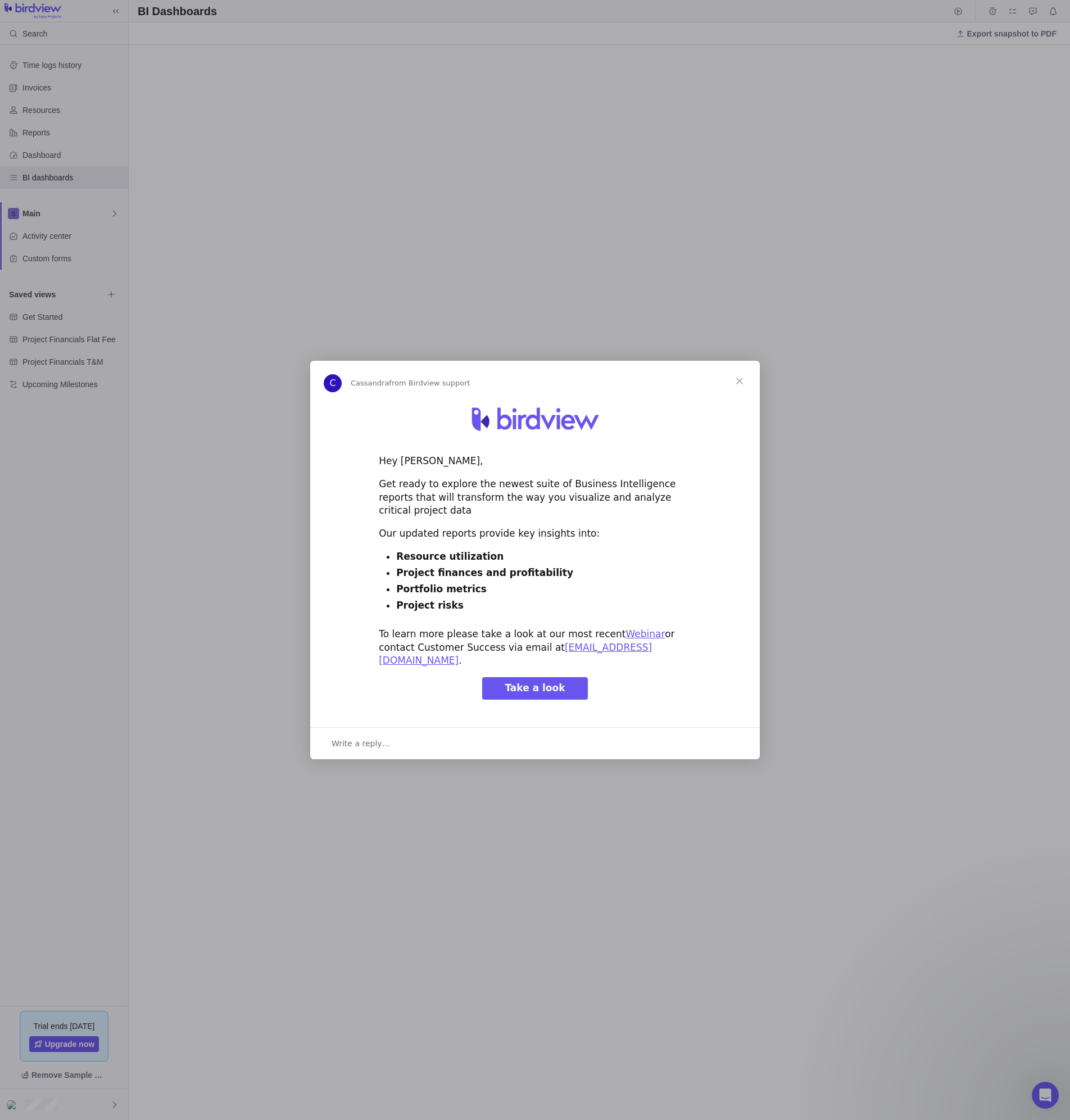
click at [738, 390] on span "Close" at bounding box center [739, 381] width 41 height 41
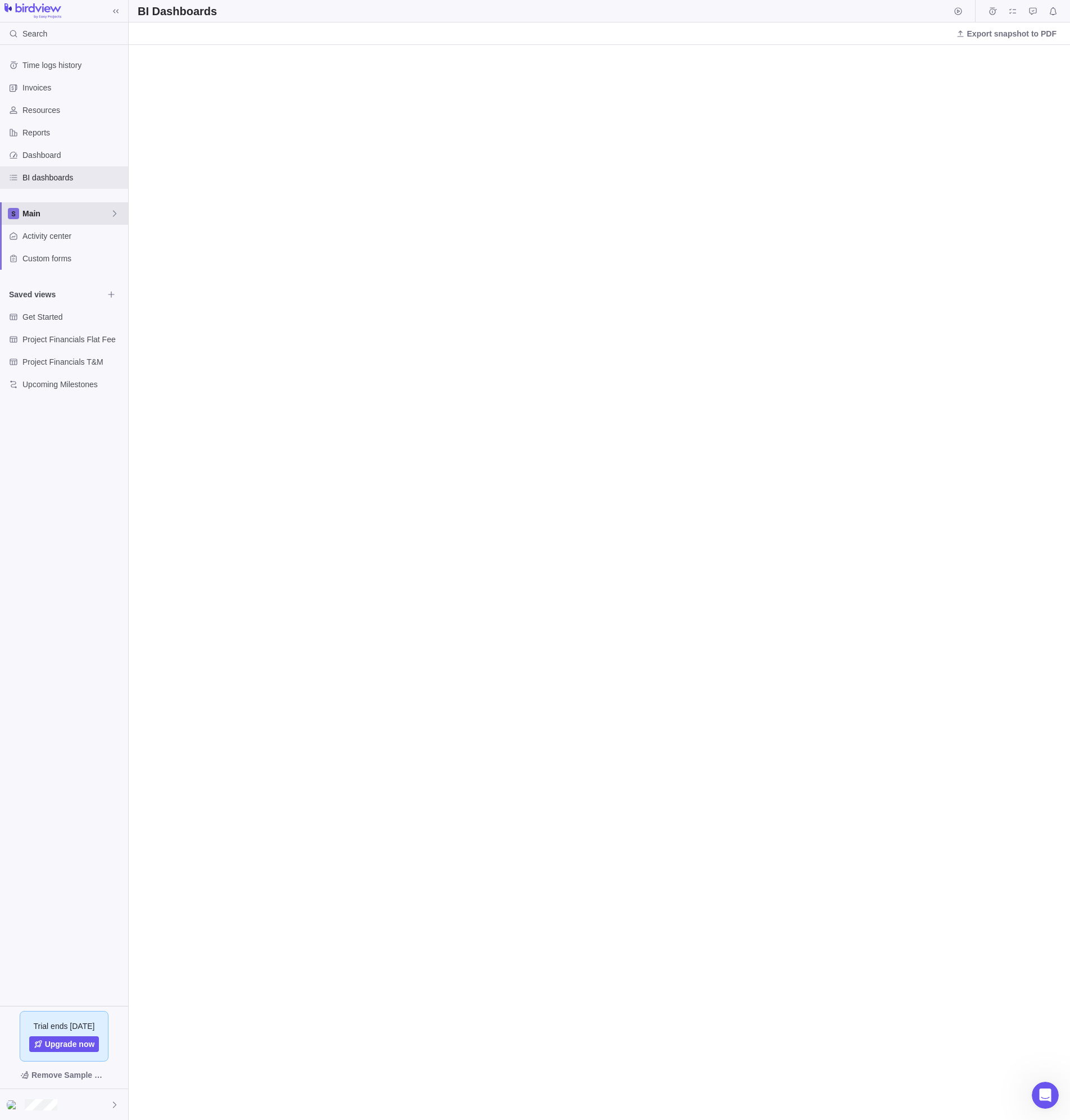
click at [39, 224] on div "Main" at bounding box center [64, 214] width 128 height 22
click at [316, 237] on body "Search Time logs history Invoices Resources Reports Dashboard BI dashboards Mai…" at bounding box center [535, 560] width 1070 height 1120
click at [43, 234] on span "Activity center" at bounding box center [73, 236] width 101 height 11
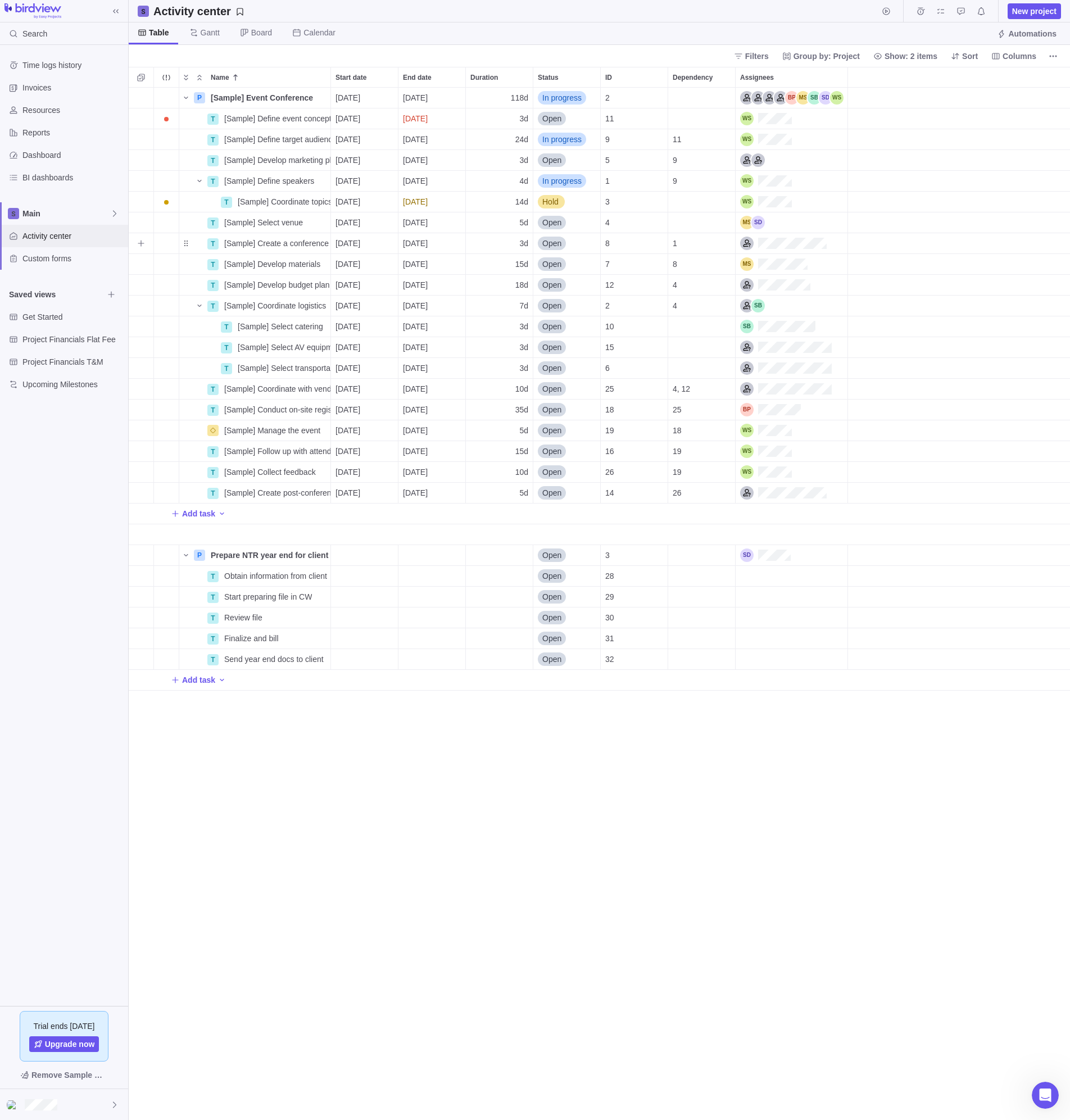
scroll to position [1024, 933]
click at [109, 1102] on div at bounding box center [64, 1105] width 128 height 31
click at [34, 949] on span "Mobile apps" at bounding box center [64, 953] width 101 height 11
